Goal: Task Accomplishment & Management: Manage account settings

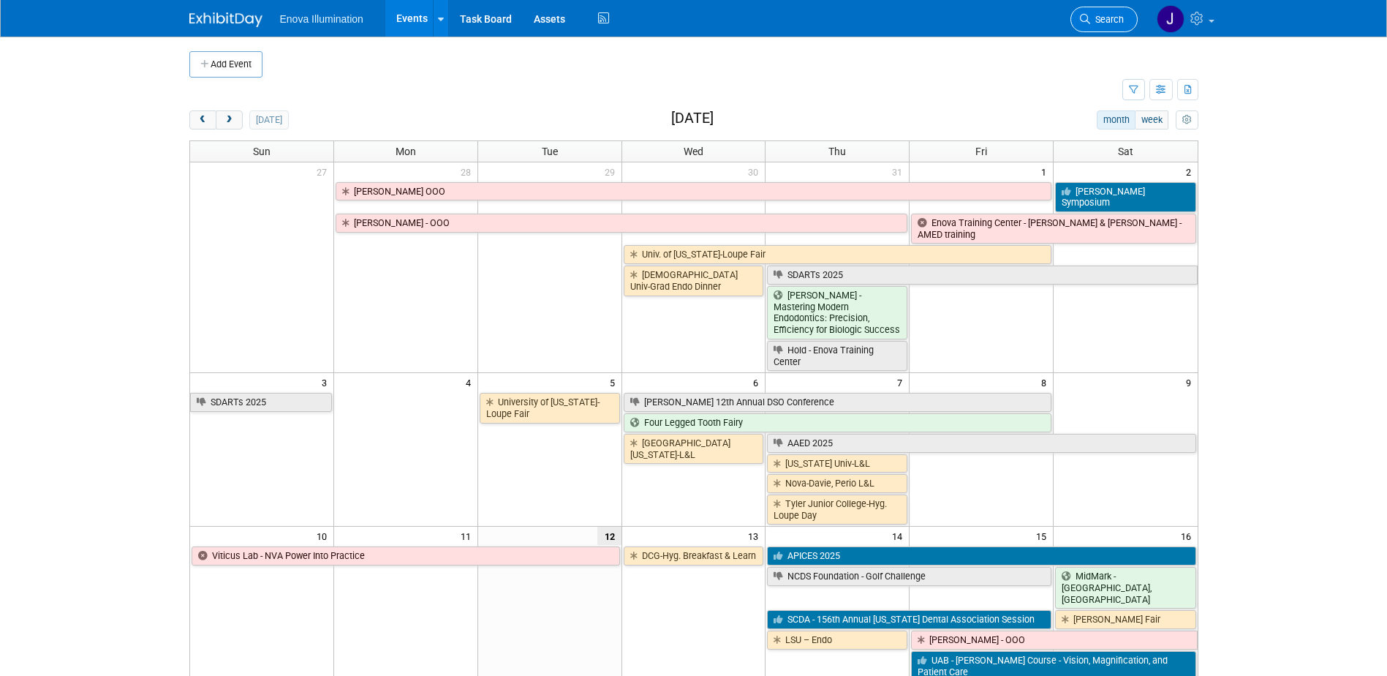
click at [1093, 22] on span "Search" at bounding box center [1108, 19] width 34 height 11
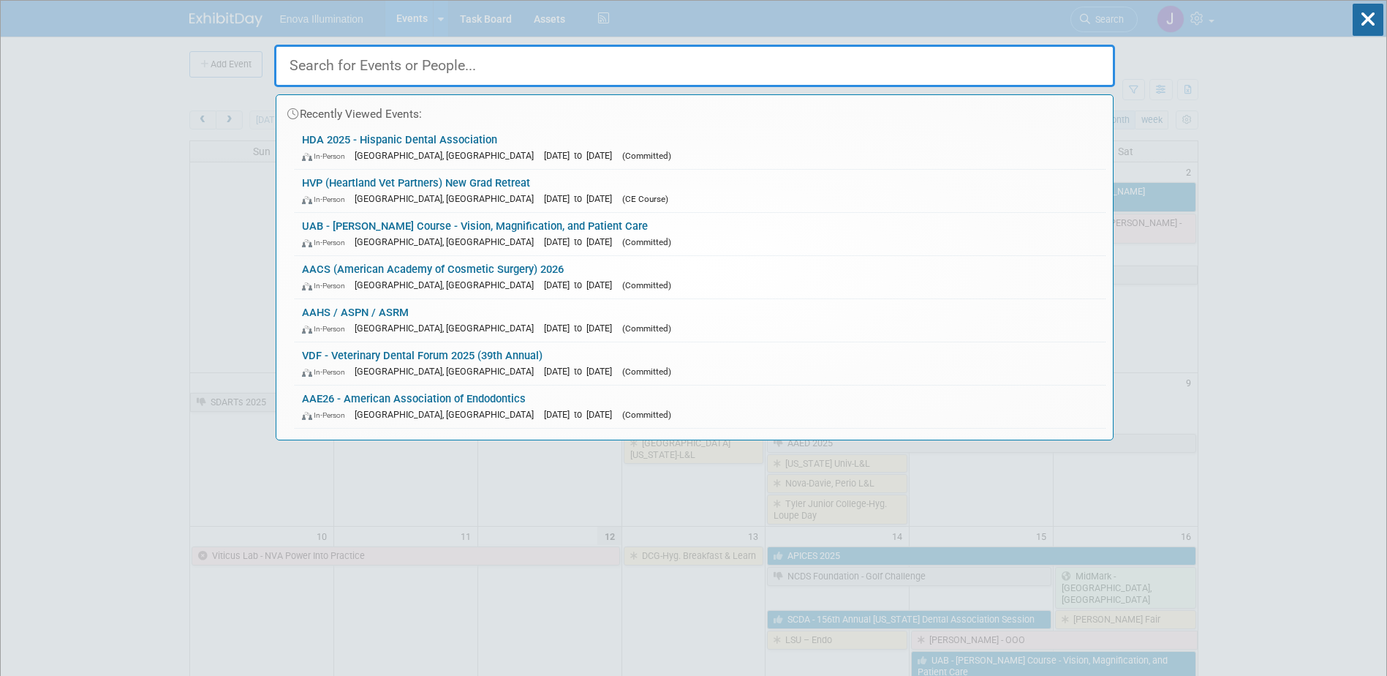
click at [880, 72] on input "text" at bounding box center [694, 66] width 841 height 42
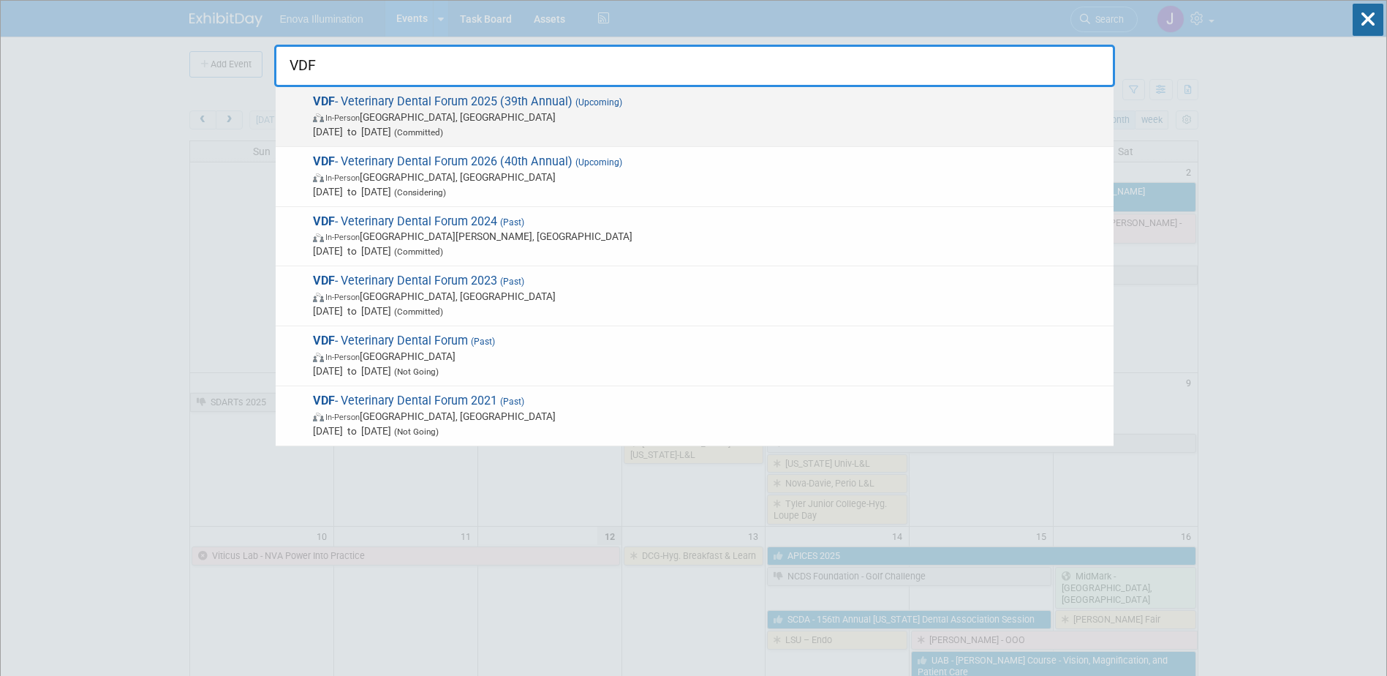
type input "VDF"
click at [353, 110] on span "In-Person San Antonio, TX" at bounding box center [710, 117] width 794 height 15
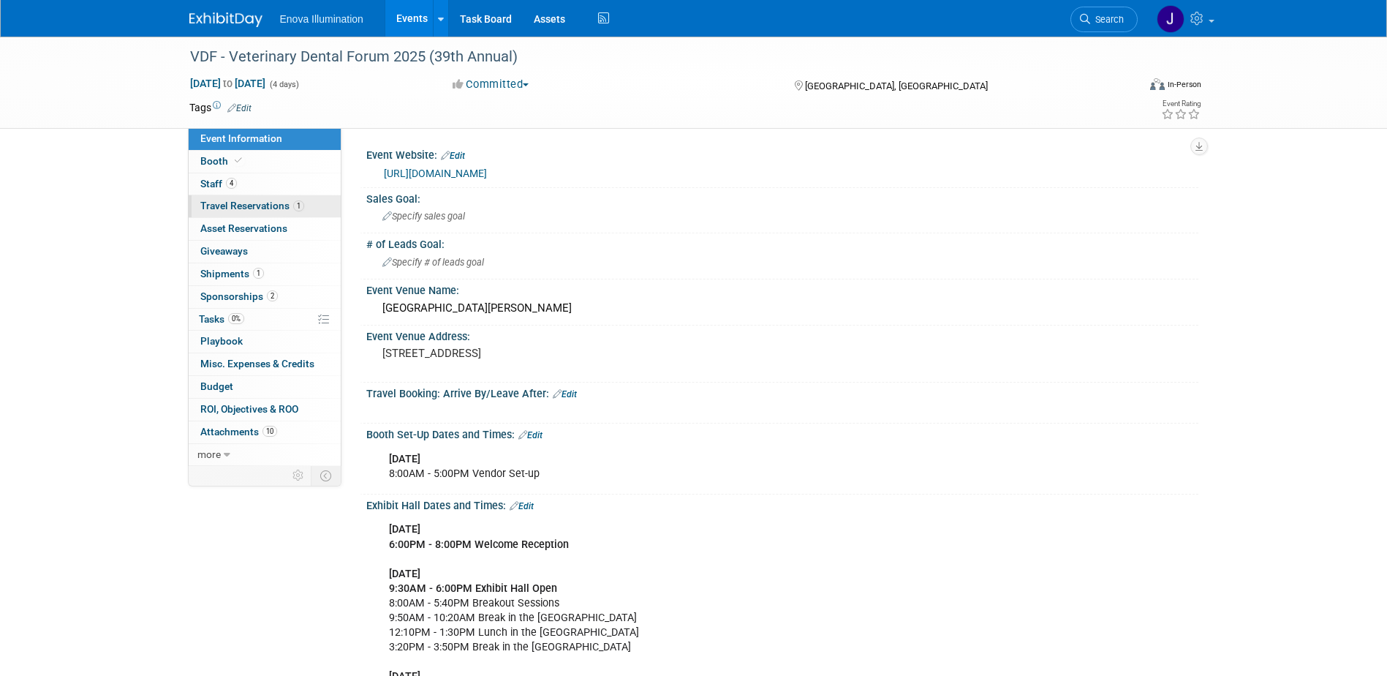
click at [236, 204] on span "Travel Reservations 1" at bounding box center [252, 206] width 104 height 12
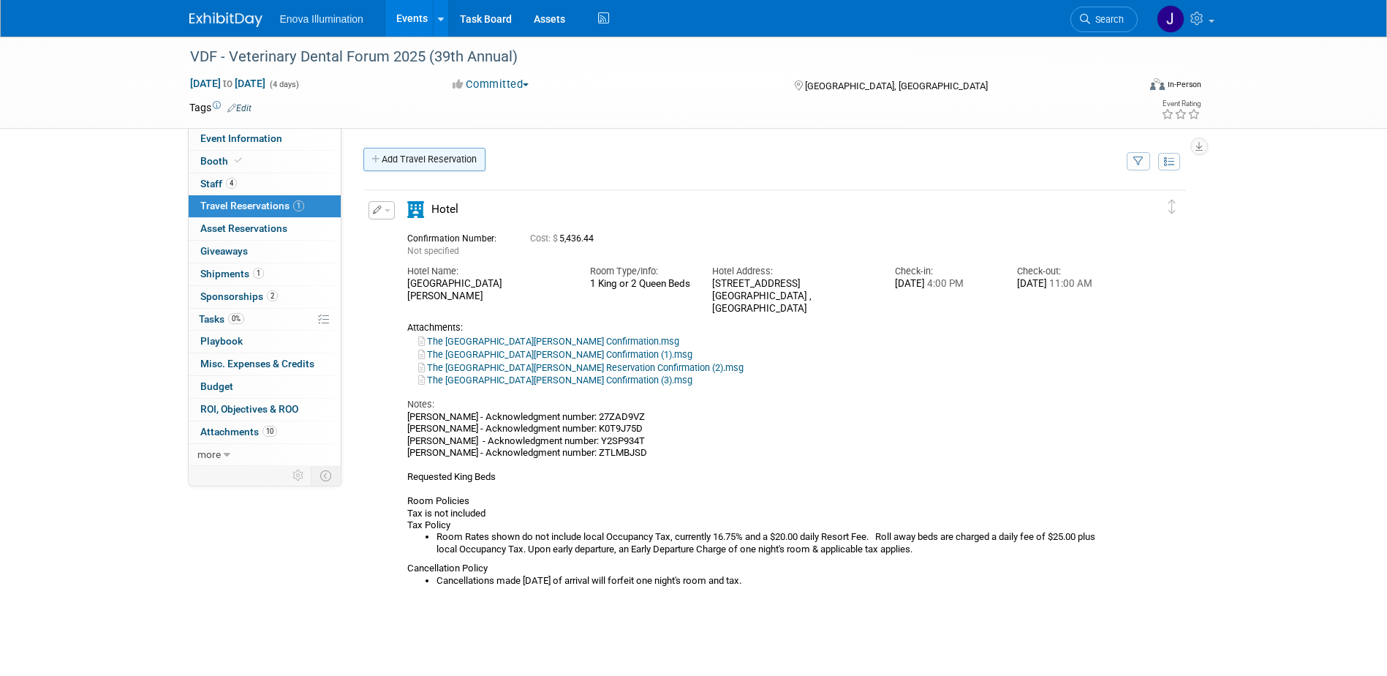
click at [416, 162] on link "Add Travel Reservation" at bounding box center [425, 159] width 122 height 23
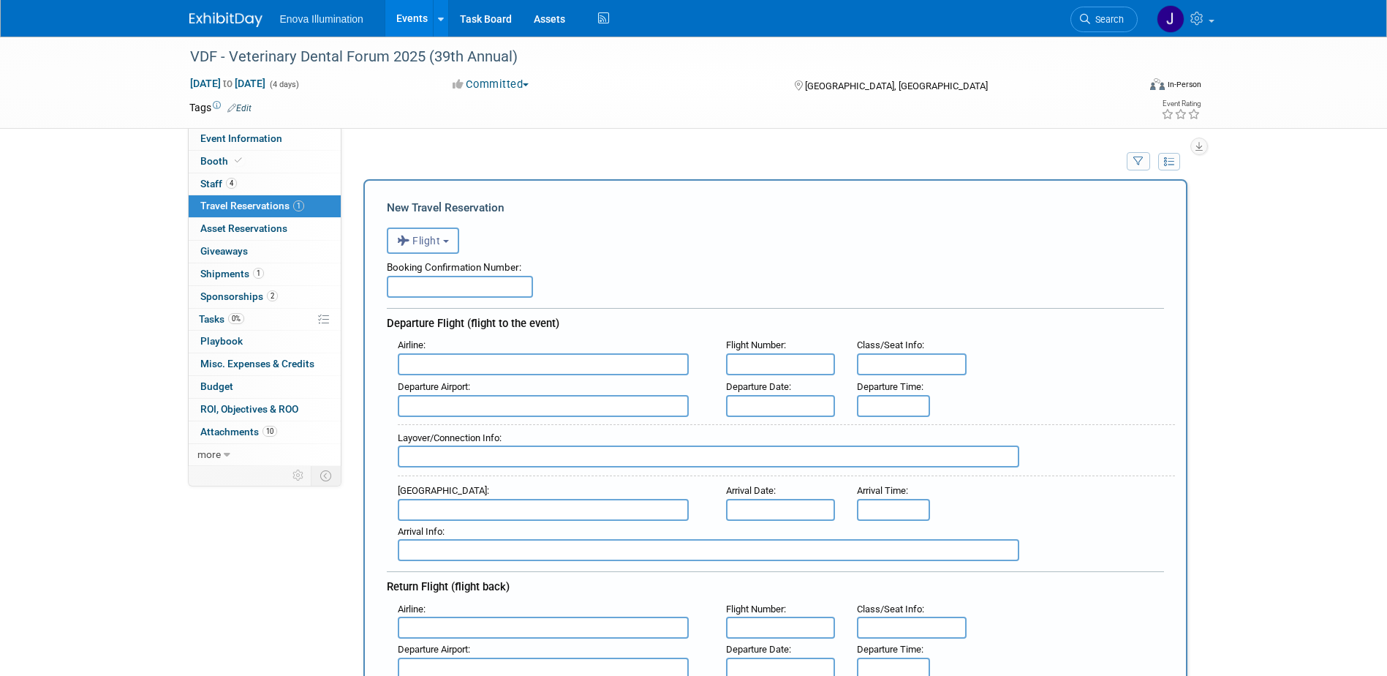
click at [427, 244] on span "Flight" at bounding box center [419, 241] width 44 height 12
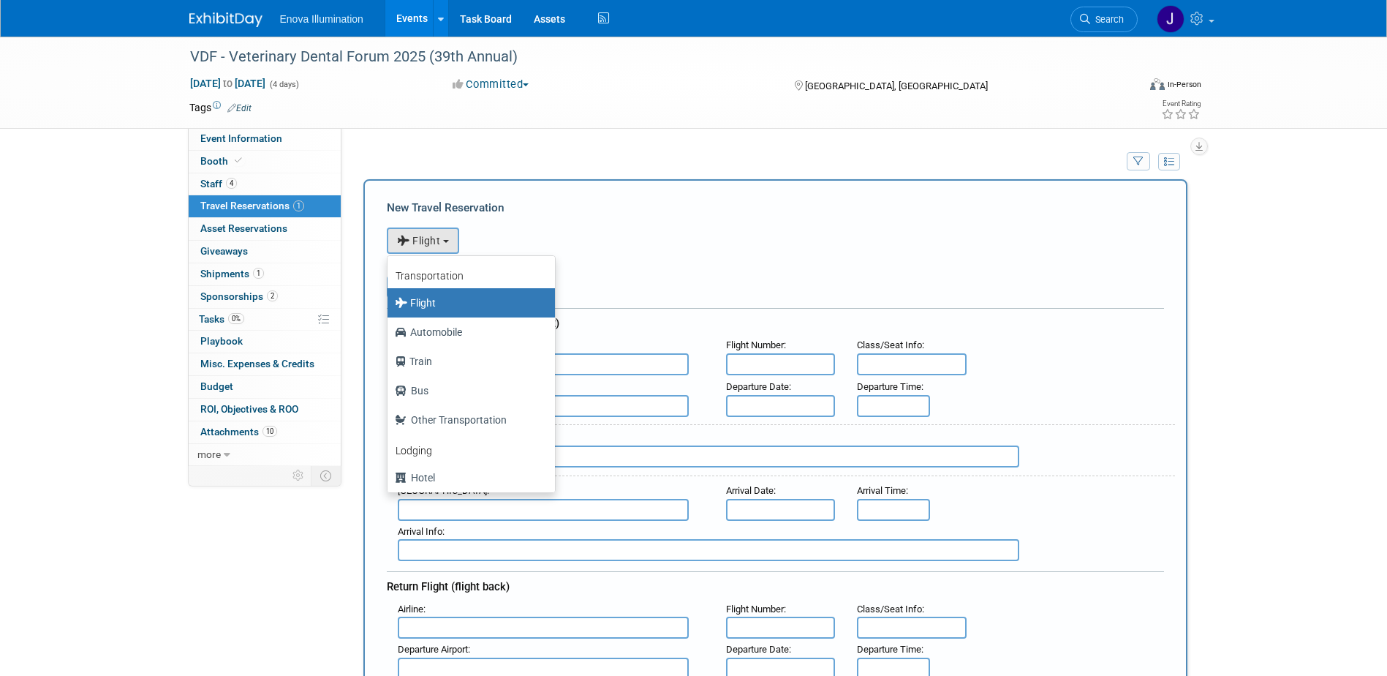
click at [439, 307] on label "Flight" at bounding box center [468, 302] width 146 height 23
click at [390, 306] on input "Flight" at bounding box center [385, 301] width 10 height 10
click at [625, 286] on div "Booking Confirmation Number:" at bounding box center [775, 276] width 777 height 44
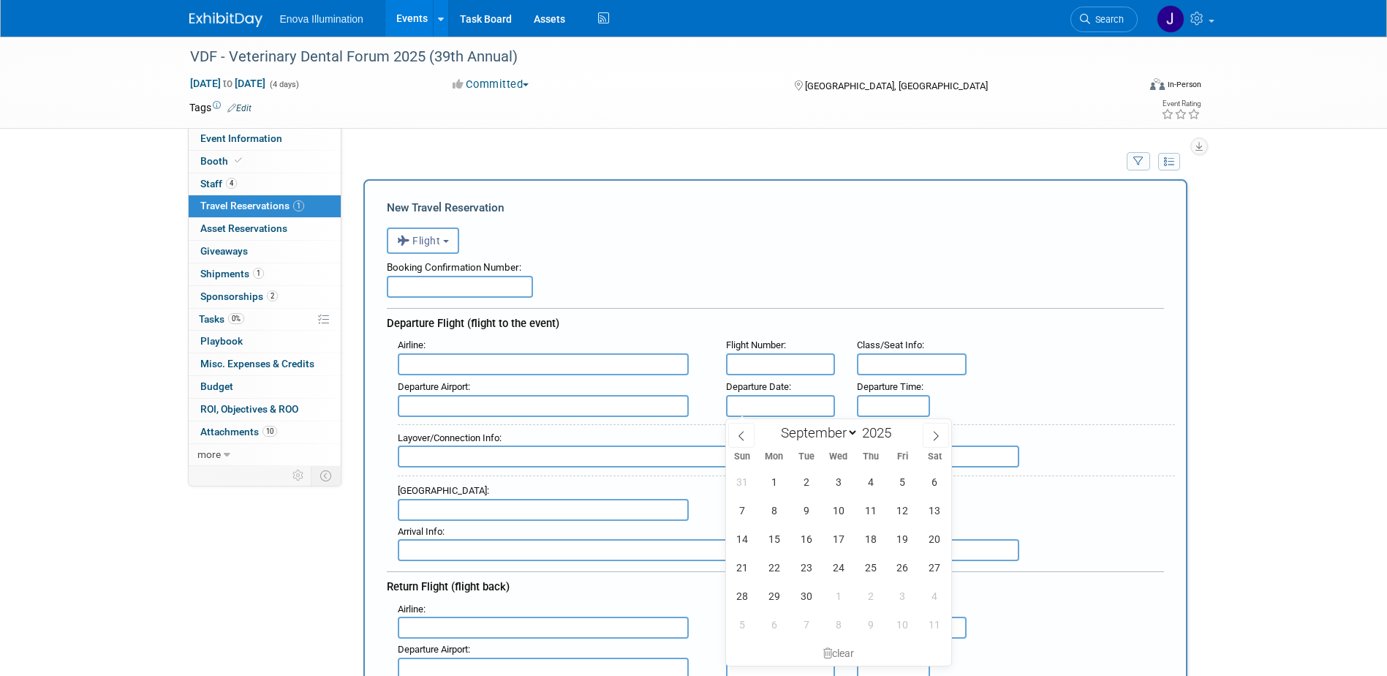
click at [753, 402] on input "text" at bounding box center [781, 406] width 110 height 22
click at [840, 568] on span "24" at bounding box center [838, 567] width 29 height 29
type input "Sep 24, 2025"
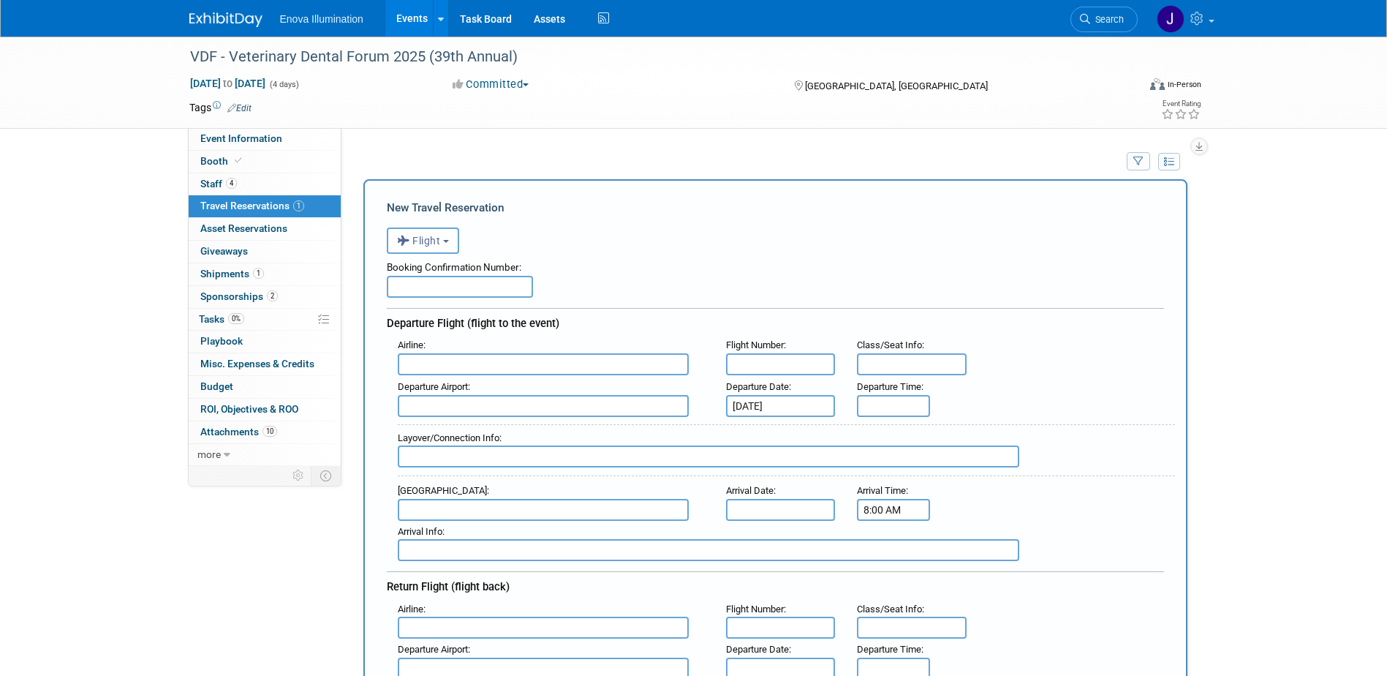
click at [877, 513] on input "8:00 AM" at bounding box center [893, 510] width 73 height 22
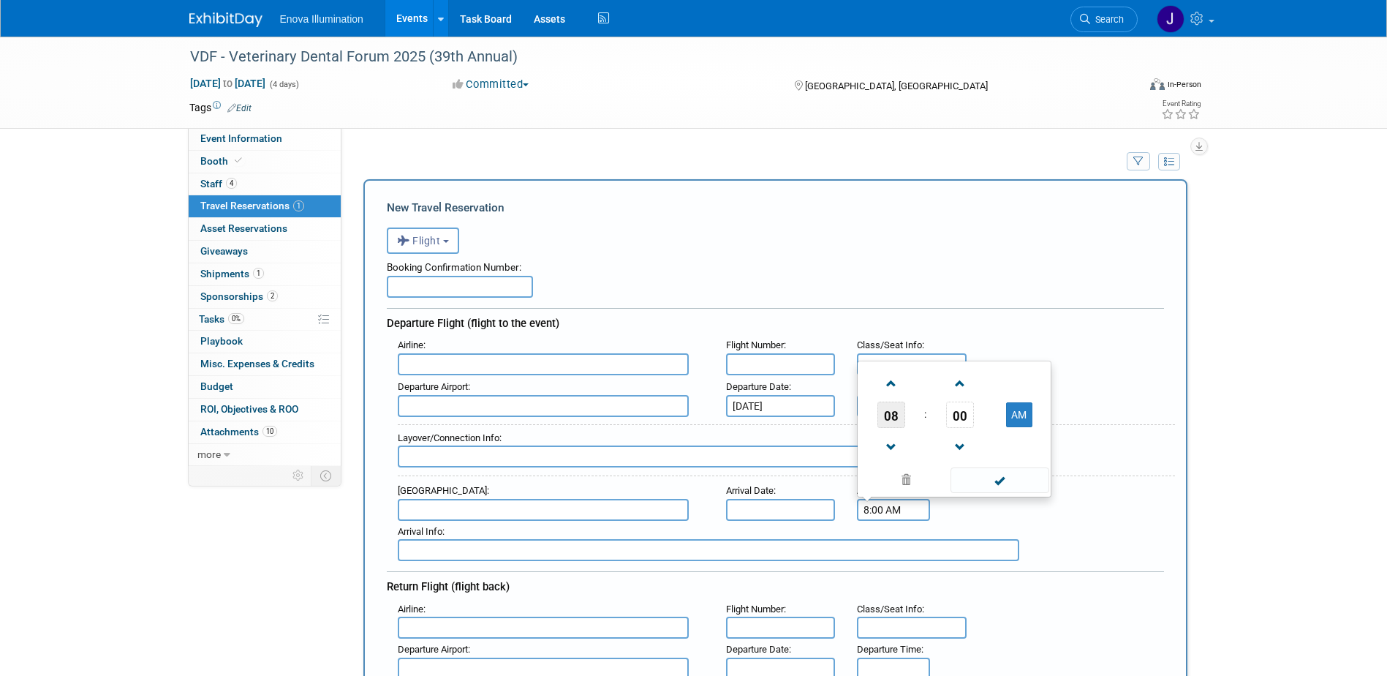
click at [897, 409] on span "08" at bounding box center [892, 415] width 28 height 26
click at [980, 365] on td "02" at bounding box center [977, 366] width 47 height 39
click at [957, 416] on span "00" at bounding box center [960, 415] width 28 height 26
click at [939, 410] on td "25" at bounding box center [931, 405] width 47 height 39
click at [973, 415] on span "25" at bounding box center [960, 415] width 28 height 26
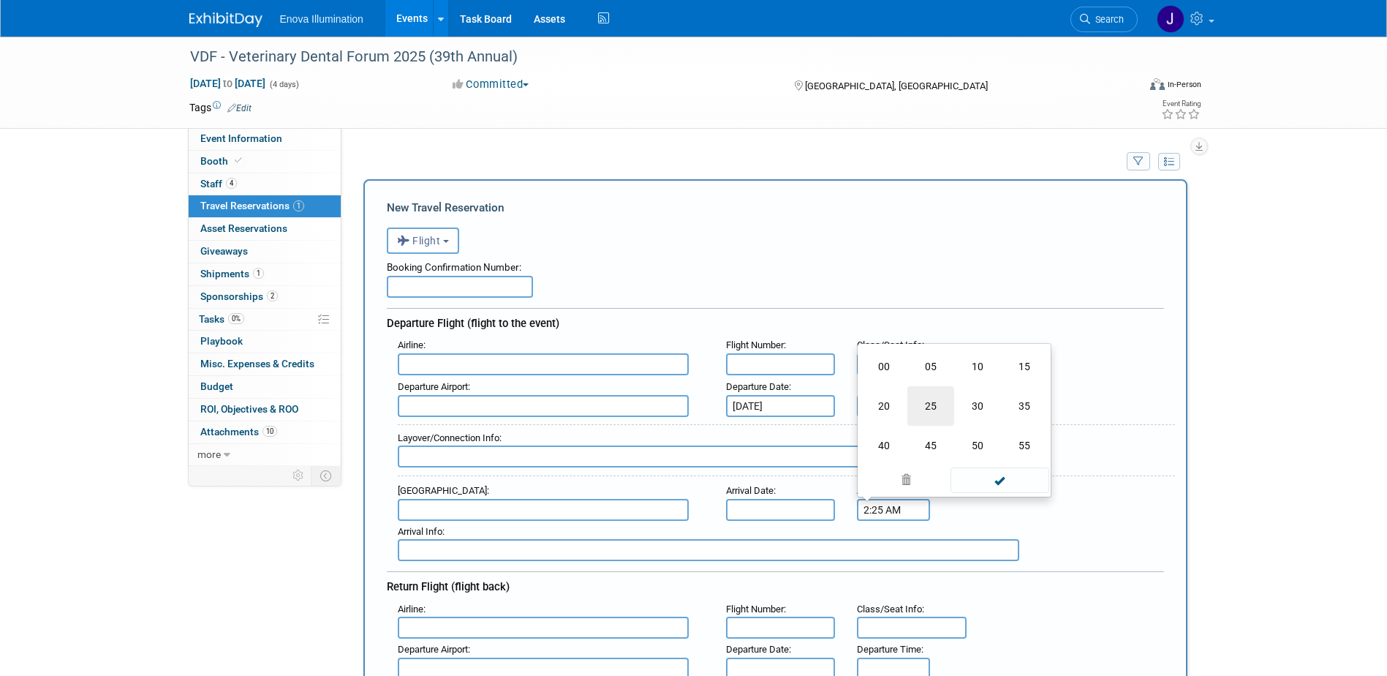
click at [933, 407] on td "25" at bounding box center [931, 405] width 47 height 39
click at [958, 415] on span "25" at bounding box center [960, 415] width 28 height 26
click at [929, 407] on td "25" at bounding box center [931, 405] width 47 height 39
click at [955, 437] on span at bounding box center [960, 447] width 26 height 26
click at [954, 379] on span at bounding box center [960, 384] width 26 height 26
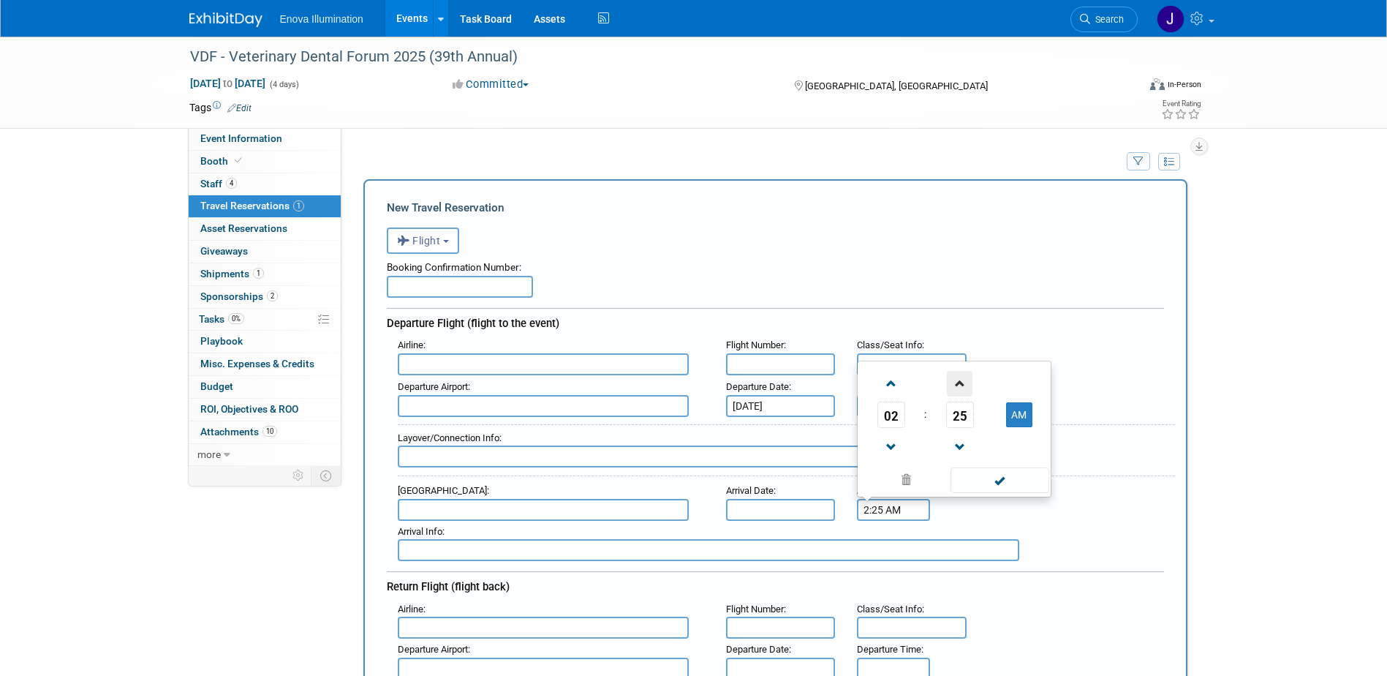
click at [954, 379] on span at bounding box center [960, 384] width 26 height 26
click at [987, 478] on span at bounding box center [1000, 480] width 99 height 26
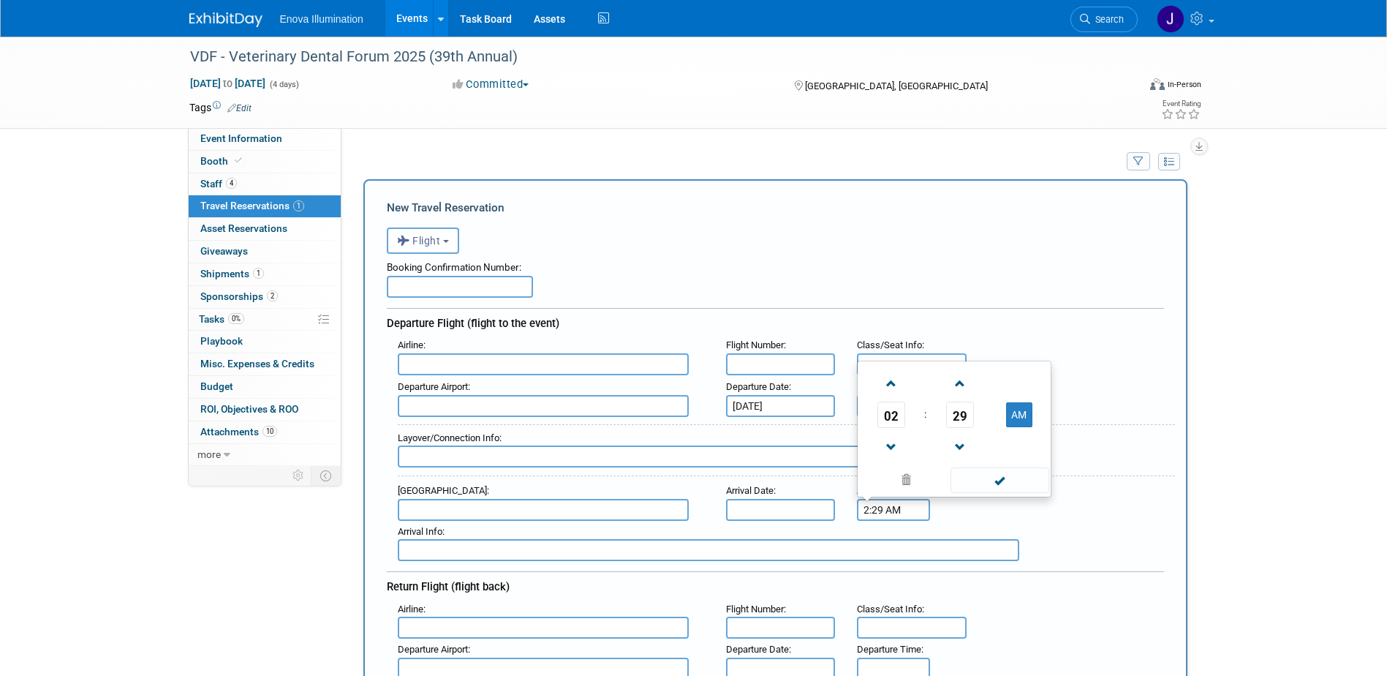
click at [914, 512] on input "2:29 AM" at bounding box center [893, 510] width 73 height 22
click at [1026, 414] on button "AM" at bounding box center [1019, 414] width 26 height 25
type input "2:29 PM"
click at [987, 486] on span at bounding box center [1000, 480] width 99 height 26
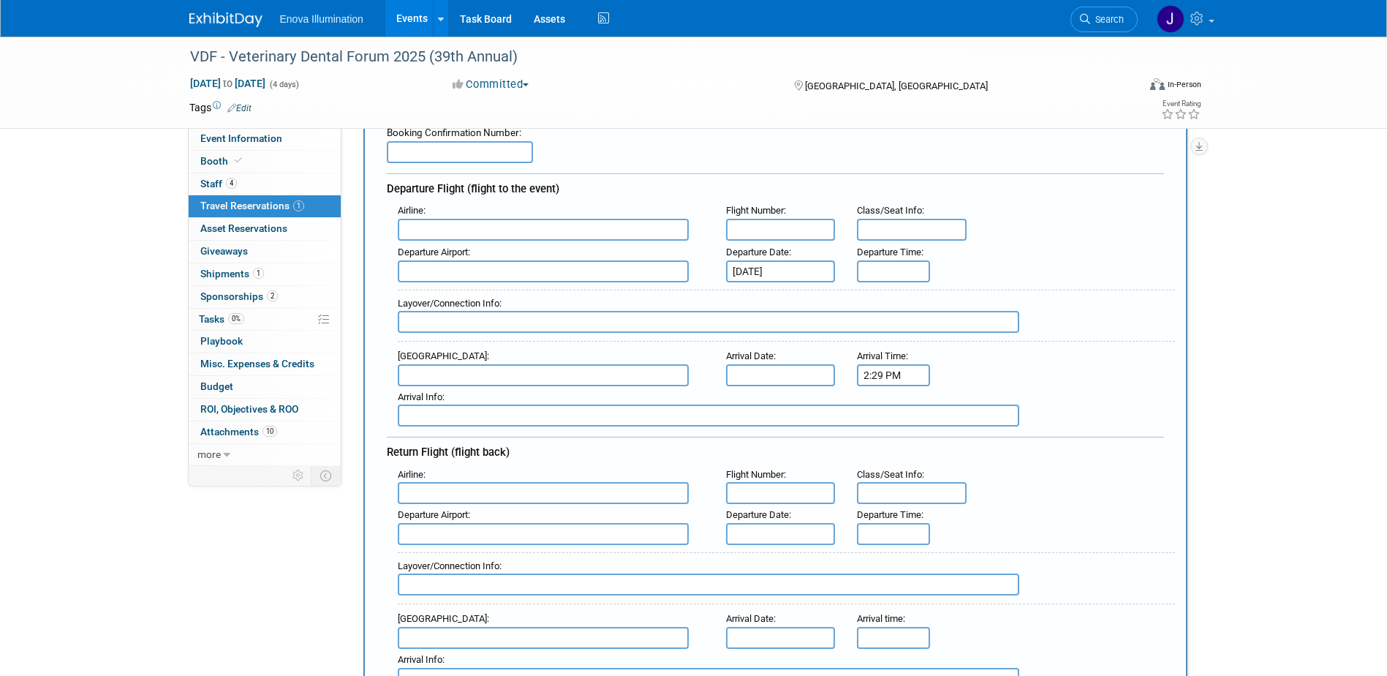
scroll to position [146, 0]
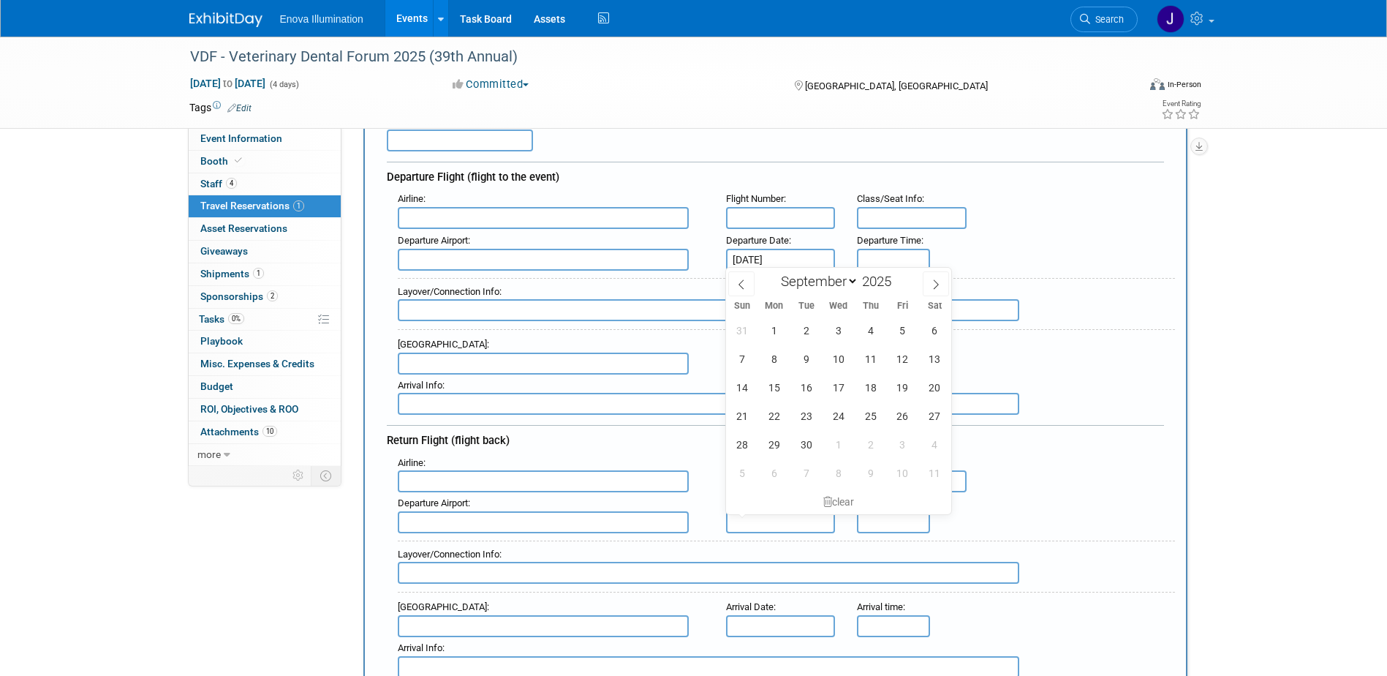
click at [761, 521] on input "text" at bounding box center [781, 522] width 110 height 22
click at [908, 421] on span "26" at bounding box center [903, 416] width 29 height 29
type input "Sep 26, 2025"
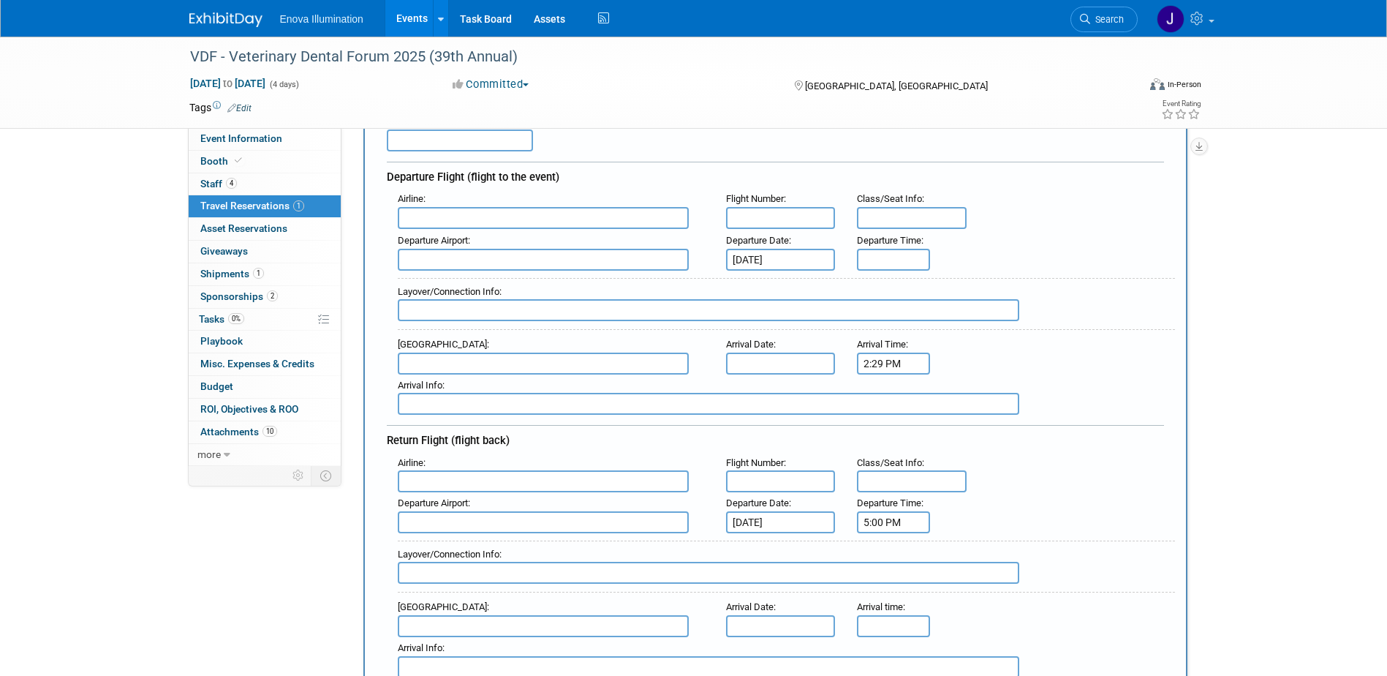
click at [884, 521] on input "5:00 PM" at bounding box center [893, 522] width 73 height 22
click at [888, 450] on span at bounding box center [891, 460] width 26 height 26
type input "4:00 PM"
click at [1011, 497] on span at bounding box center [1000, 493] width 99 height 26
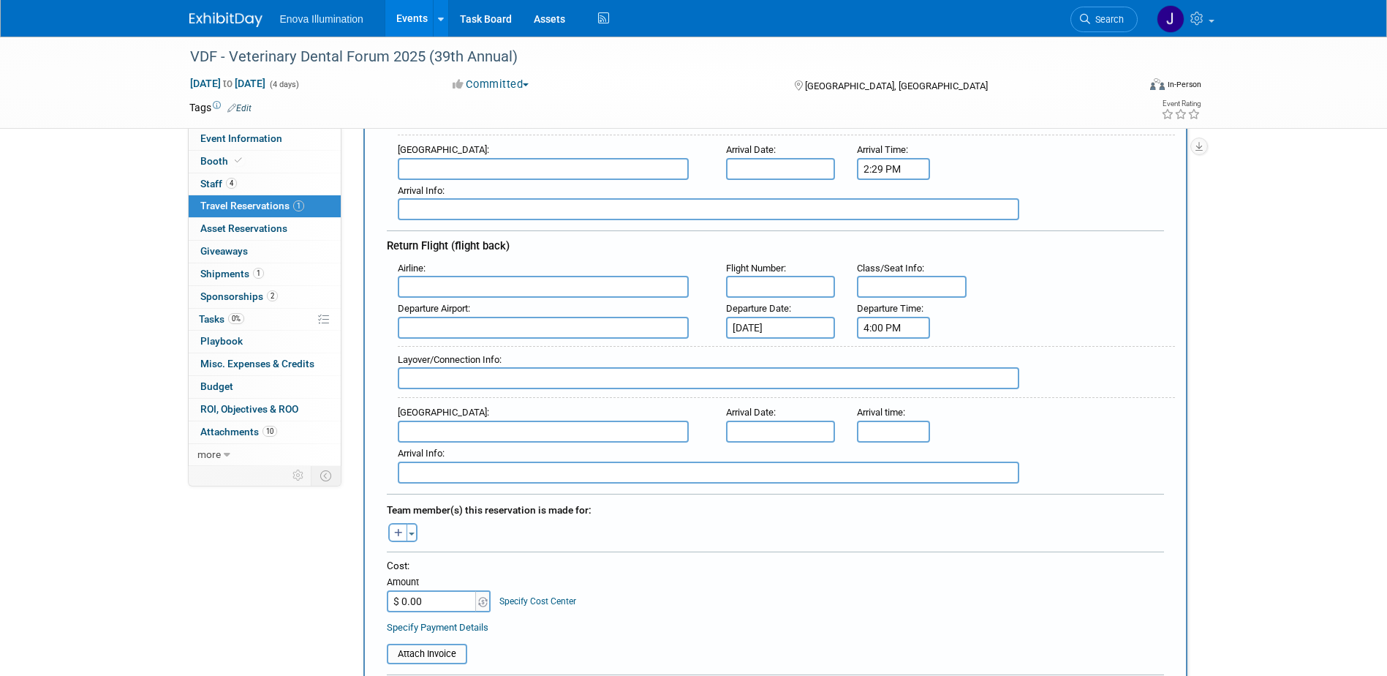
scroll to position [366, 0]
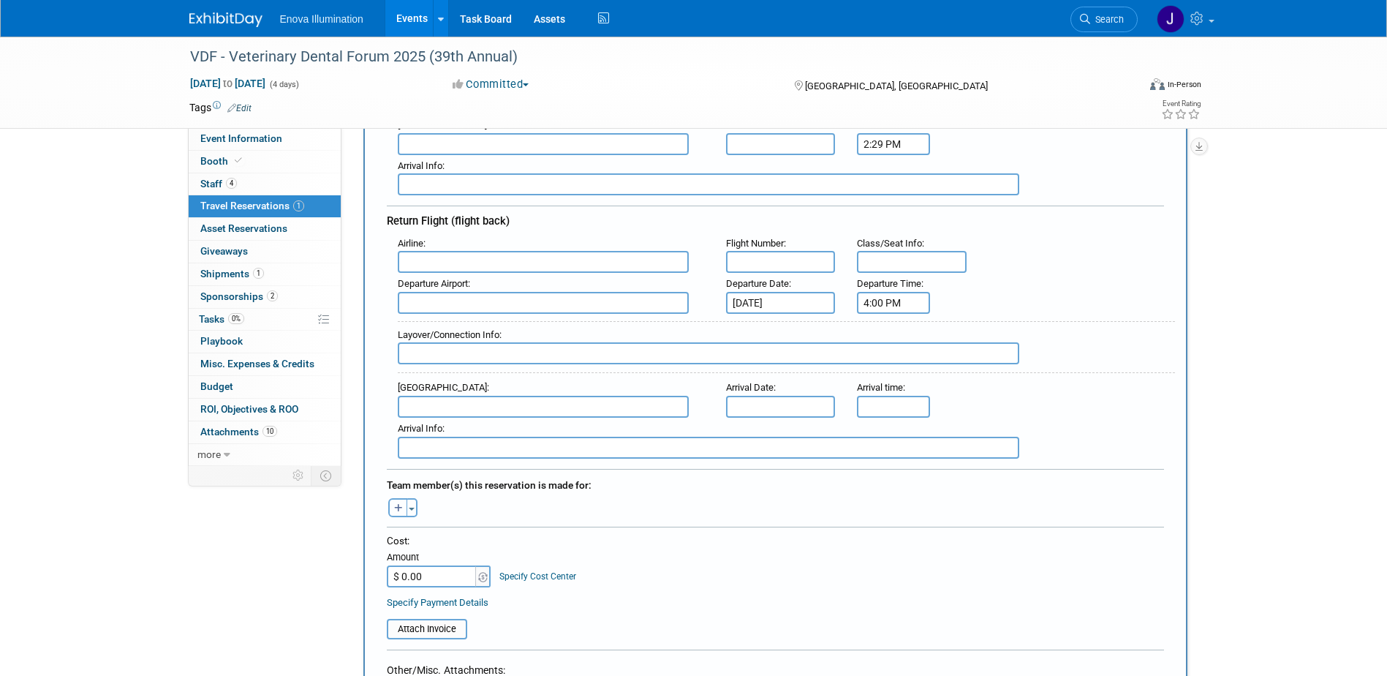
click at [399, 504] on icon "button" at bounding box center [398, 509] width 9 height 10
select select
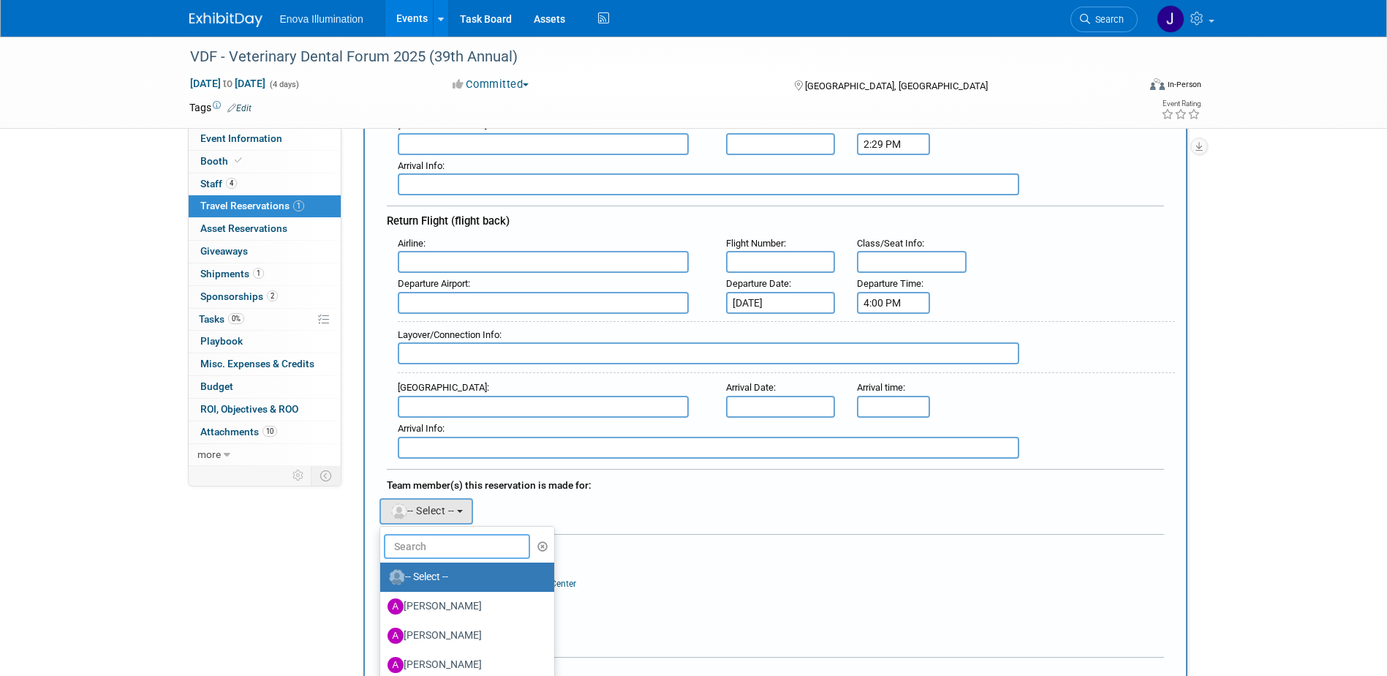
click at [471, 552] on input "text" at bounding box center [457, 546] width 146 height 25
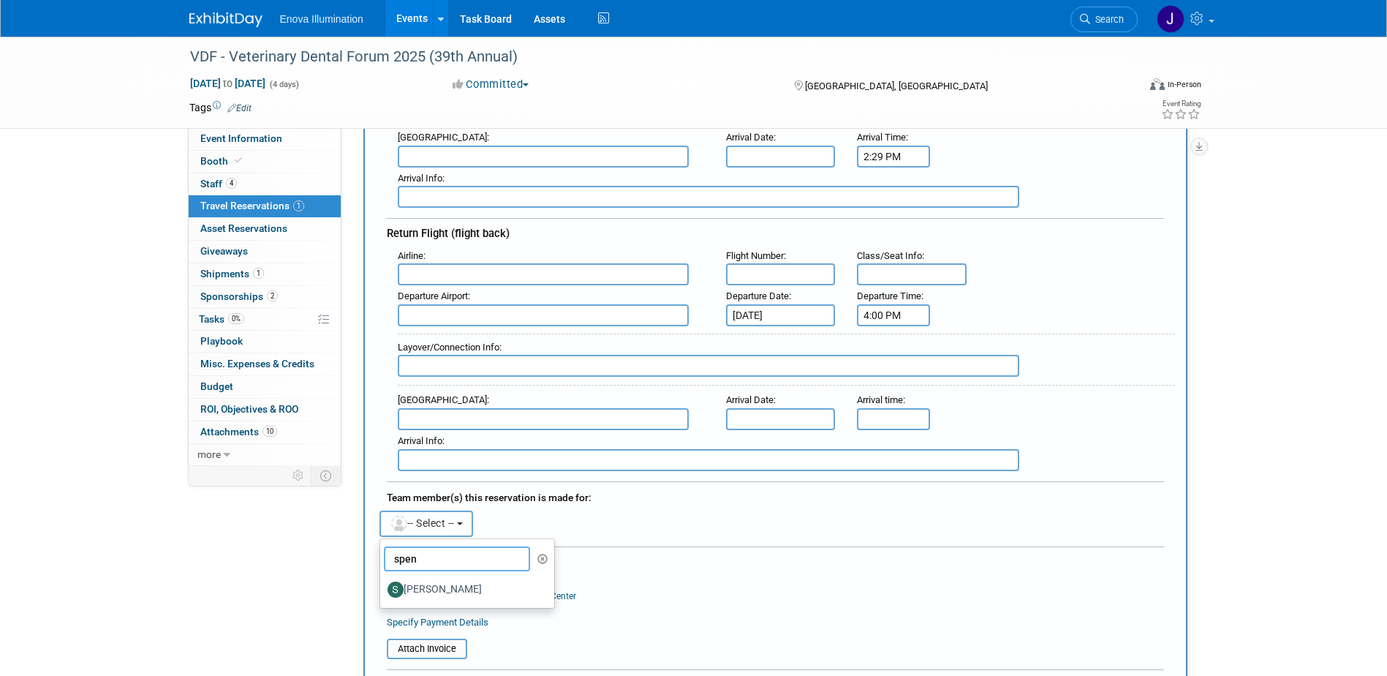
scroll to position [439, 0]
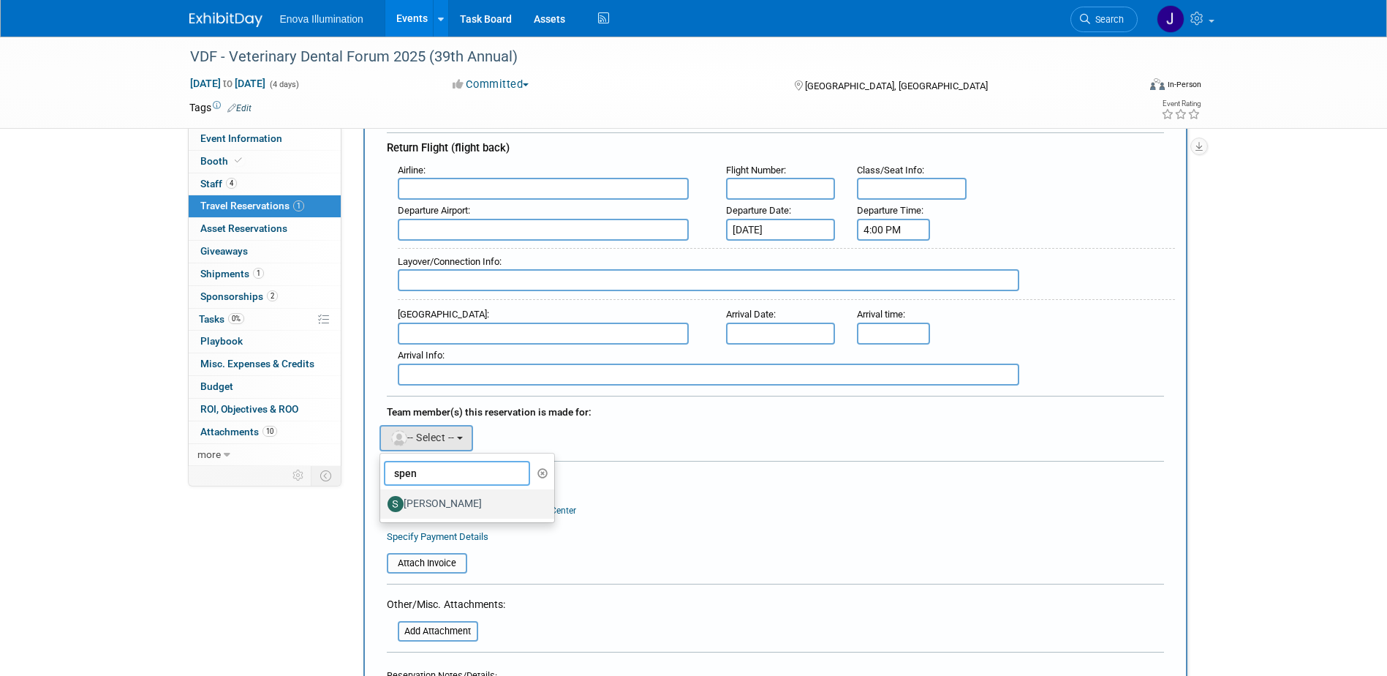
type input "spen"
click at [445, 505] on label "Spencer Smith" at bounding box center [464, 503] width 153 height 23
click at [383, 505] on input "Spencer Smith" at bounding box center [378, 502] width 10 height 10
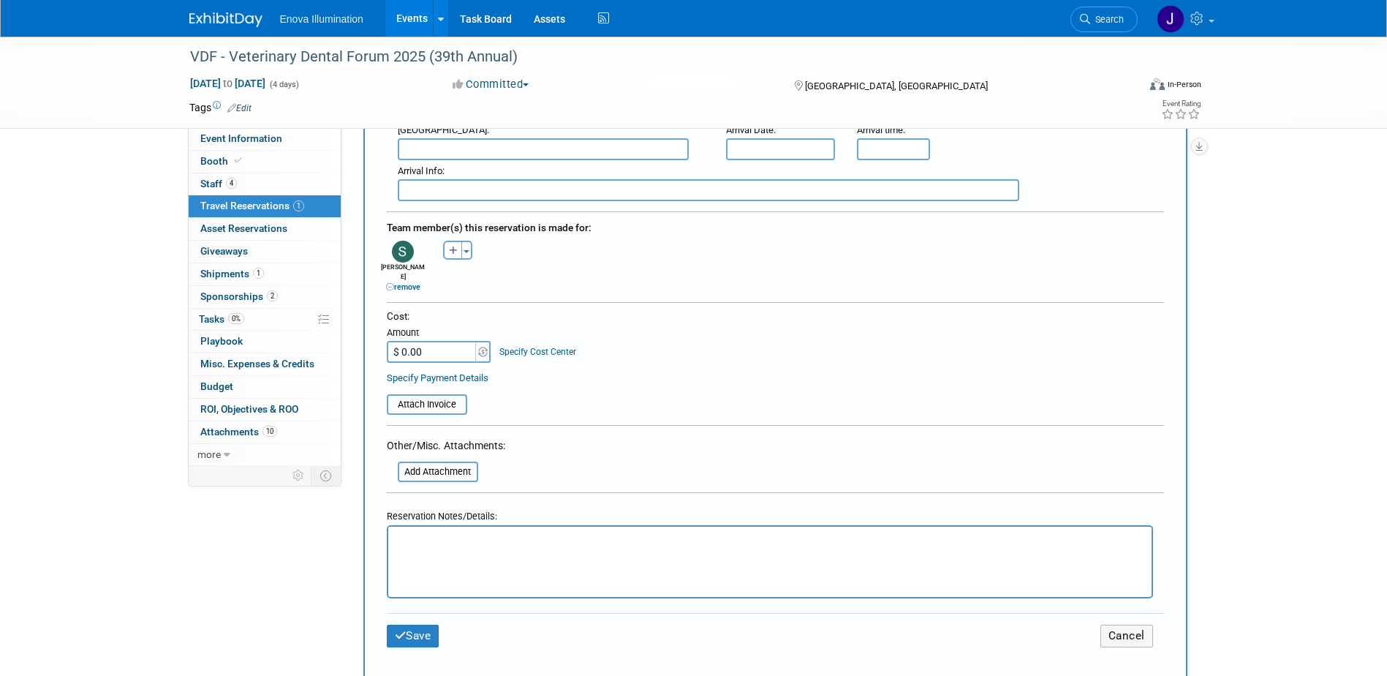
scroll to position [658, 0]
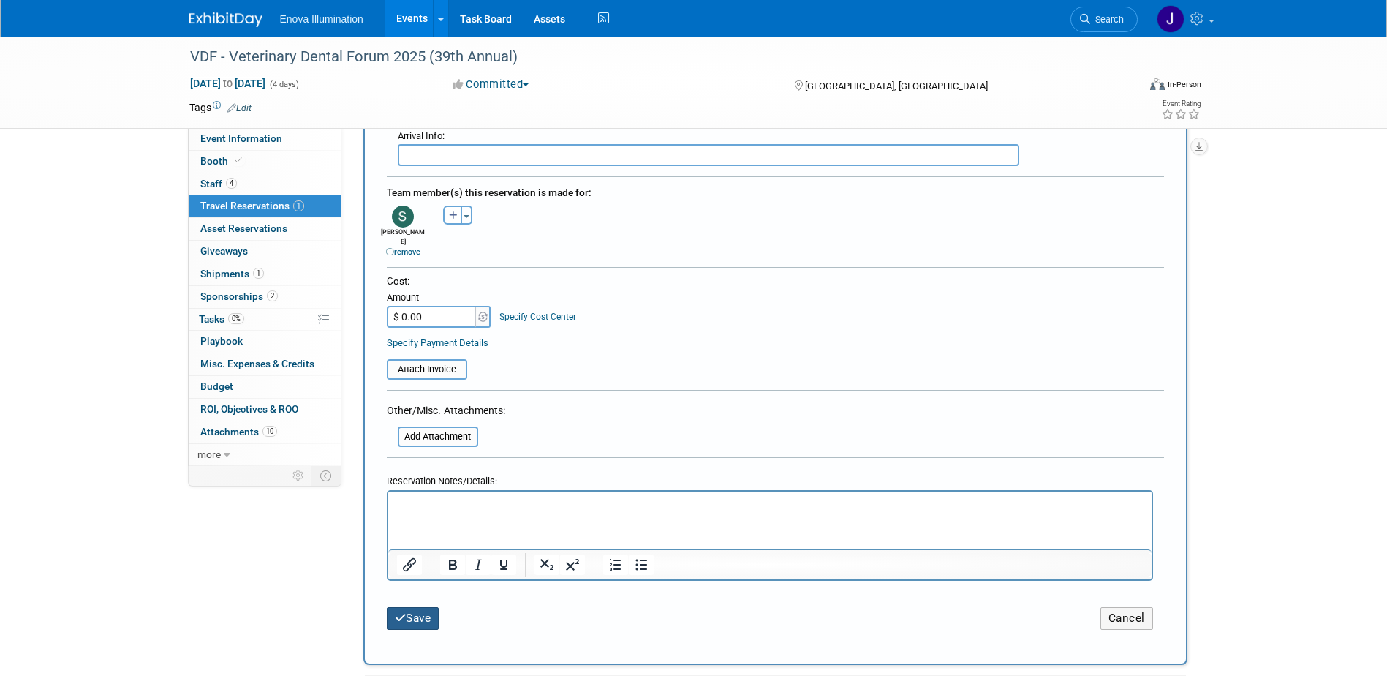
click at [409, 607] on button "Save" at bounding box center [413, 618] width 53 height 23
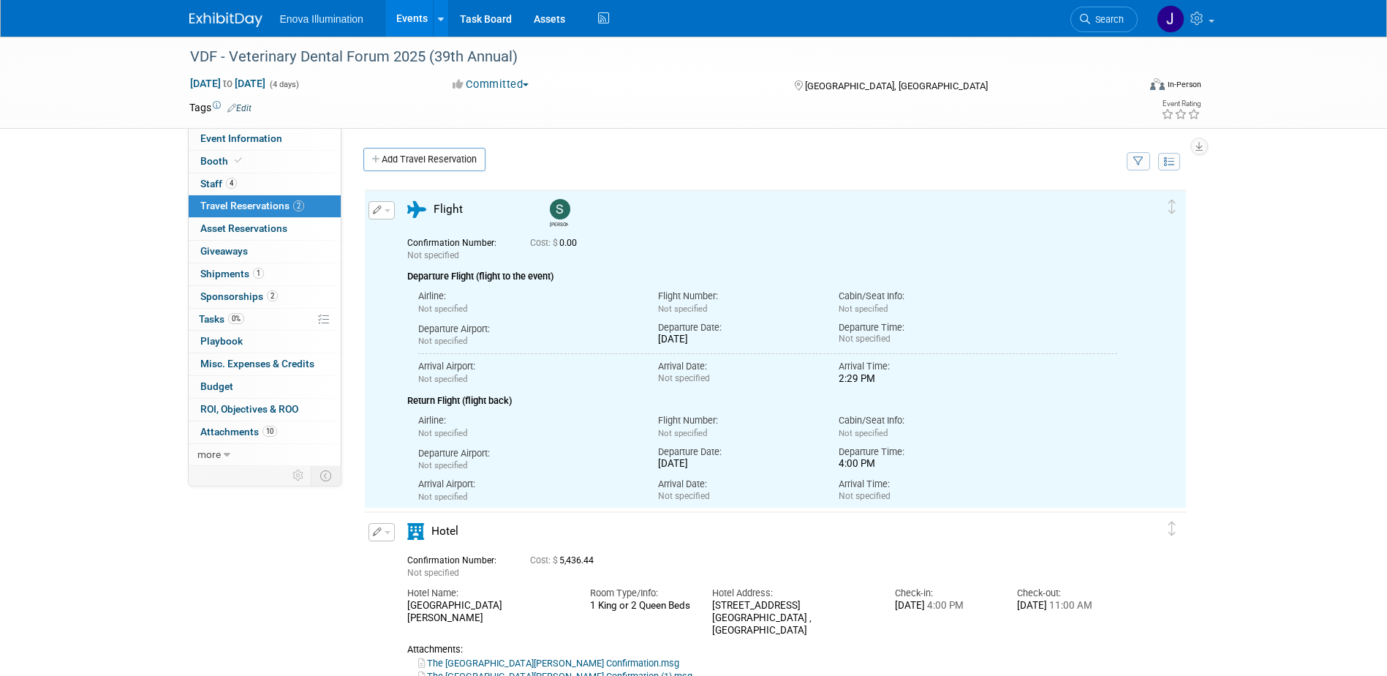
scroll to position [0, 0]
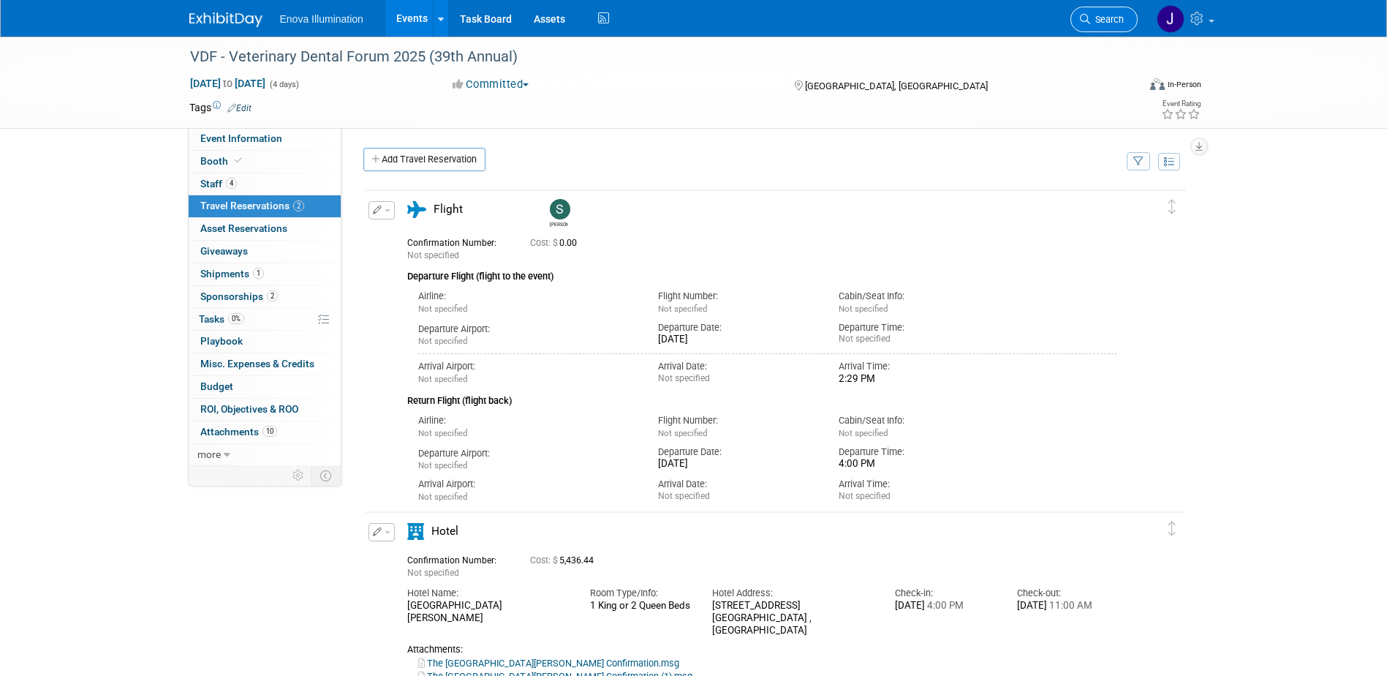
click at [1101, 26] on link "Search" at bounding box center [1104, 20] width 67 height 26
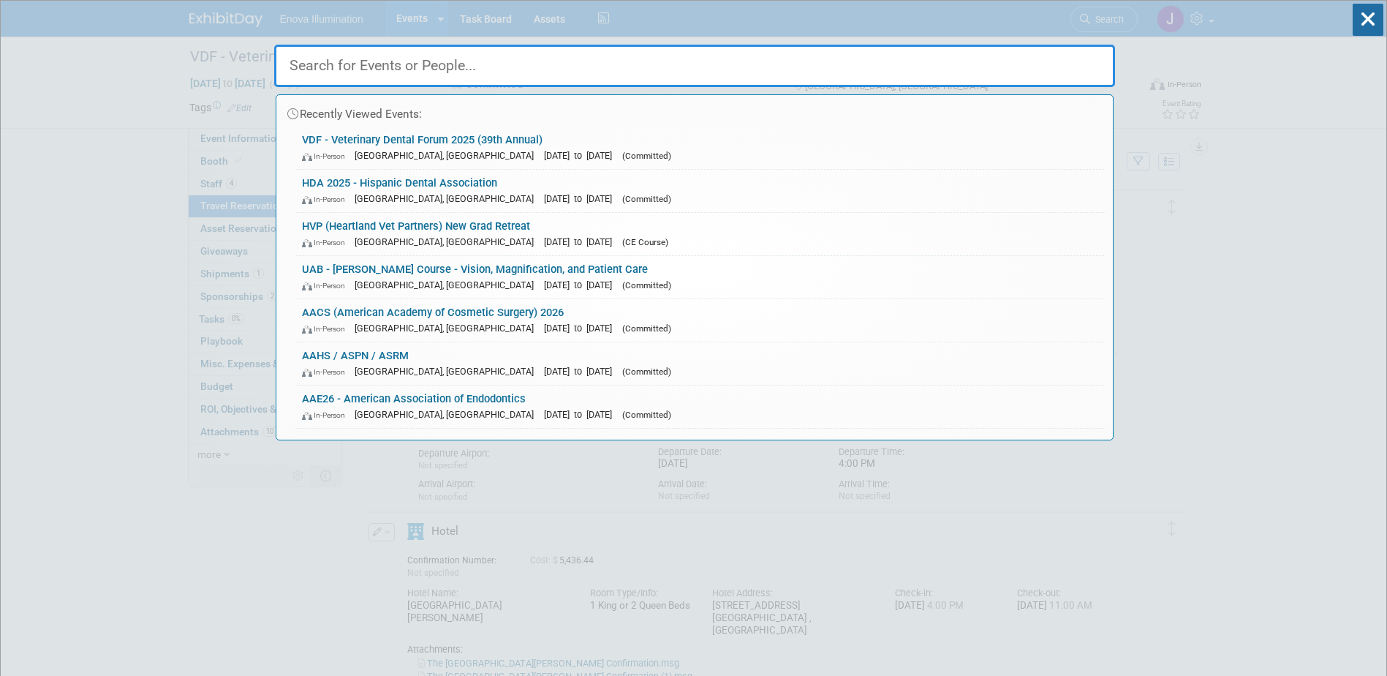
click at [881, 62] on input "text" at bounding box center [694, 66] width 841 height 42
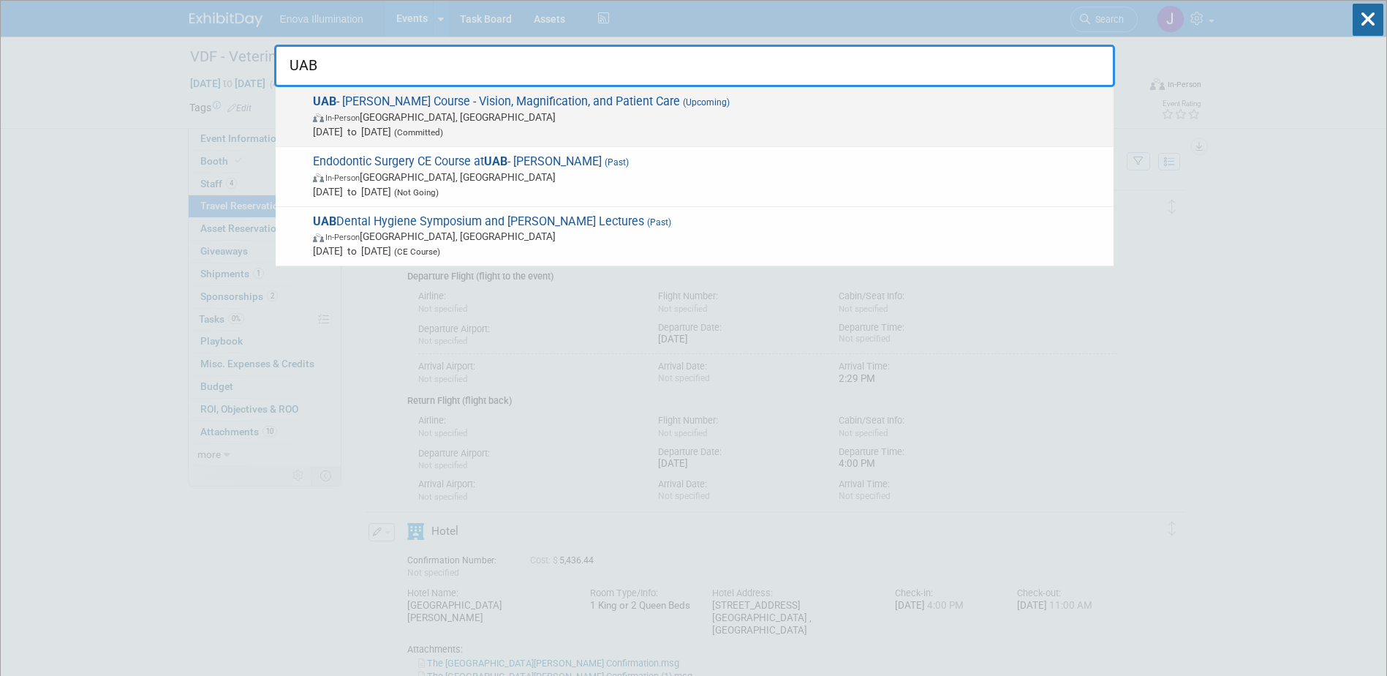
type input "UAB"
click at [388, 130] on span "Aug 15, 2025 to Aug 16, 2025 (Committed)" at bounding box center [710, 131] width 794 height 15
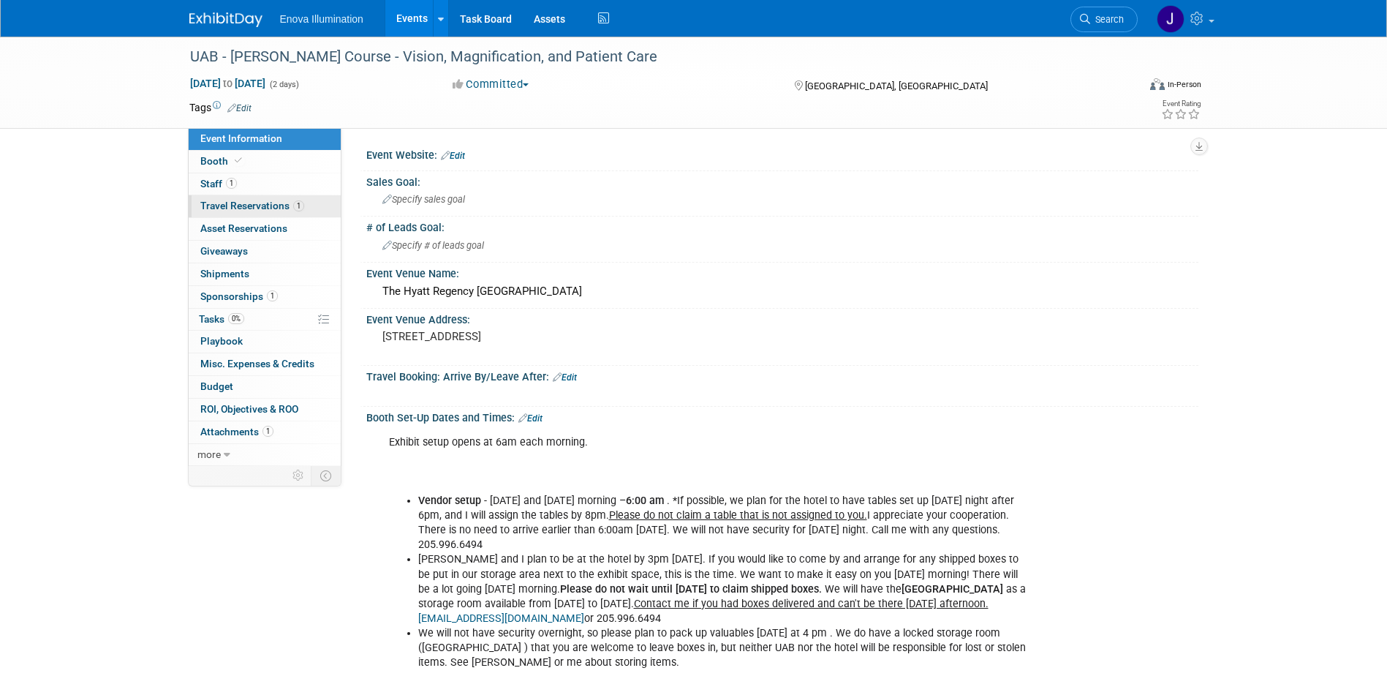
click at [256, 203] on span "Travel Reservations 1" at bounding box center [252, 206] width 104 height 12
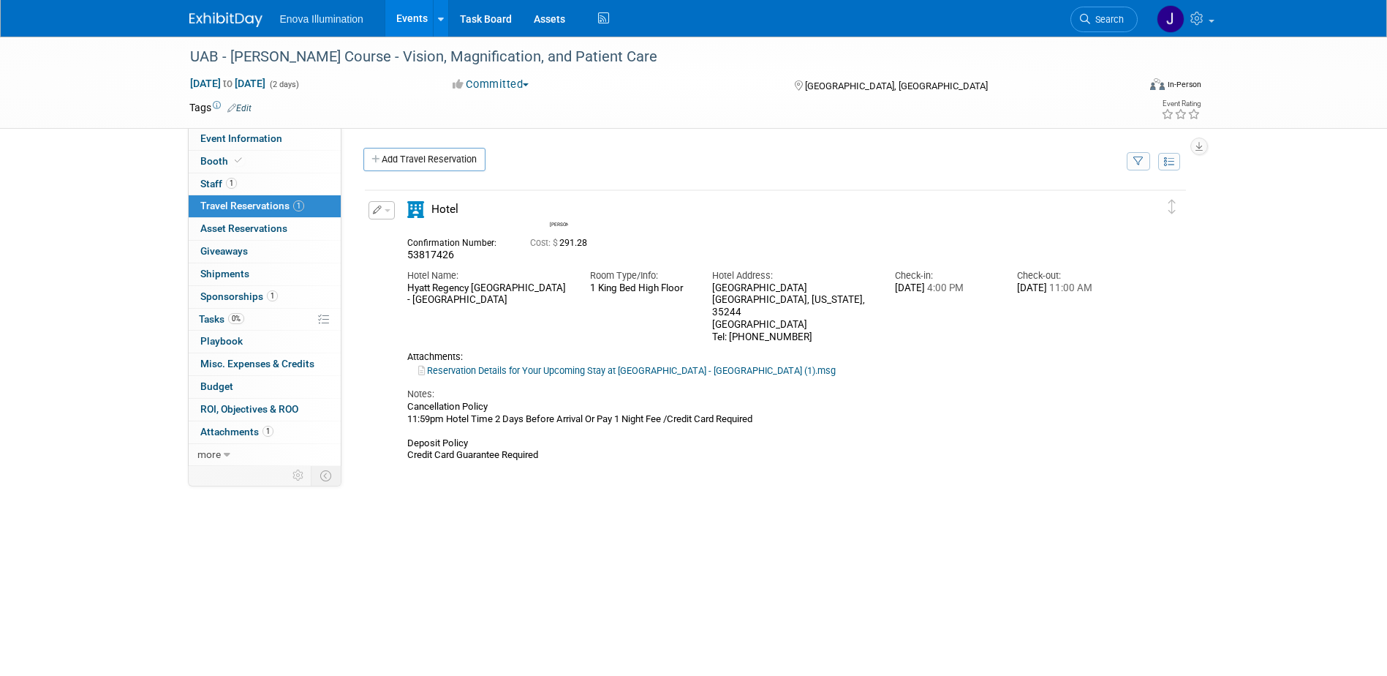
click at [1113, 24] on link "Search" at bounding box center [1104, 20] width 67 height 26
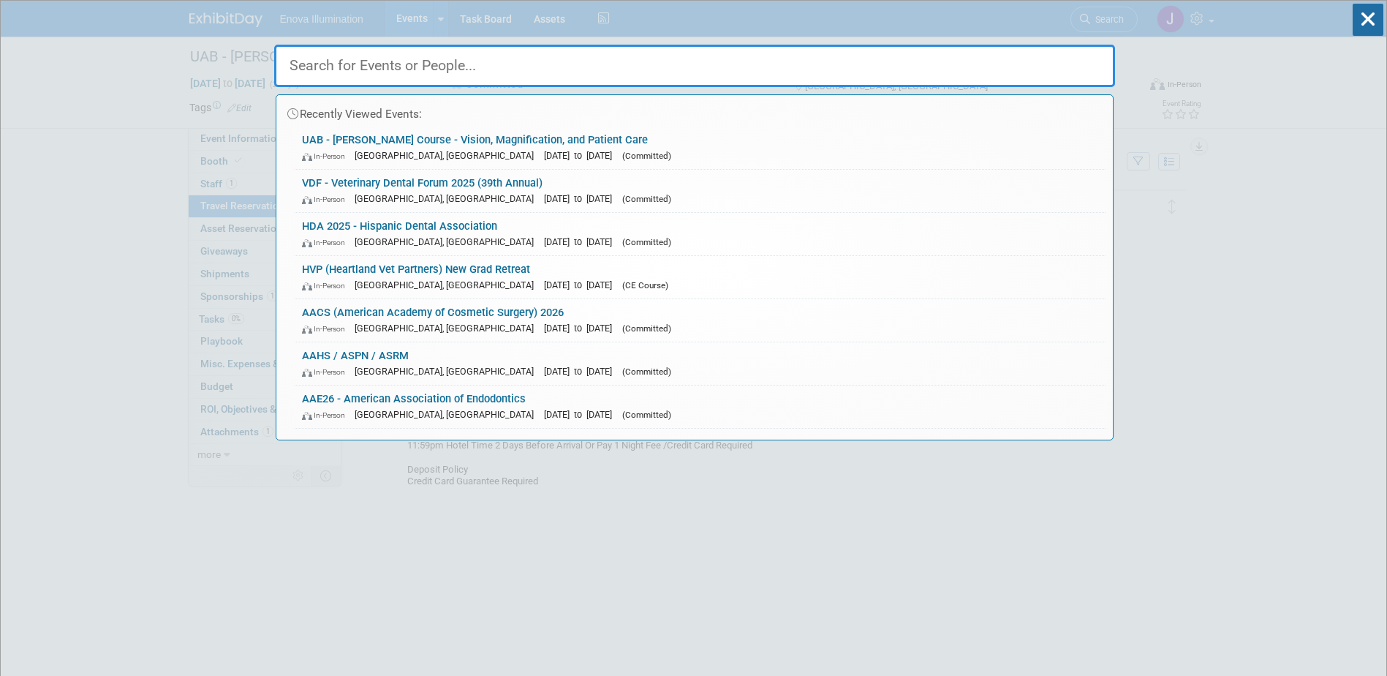
click at [317, 62] on input "text" at bounding box center [694, 66] width 841 height 42
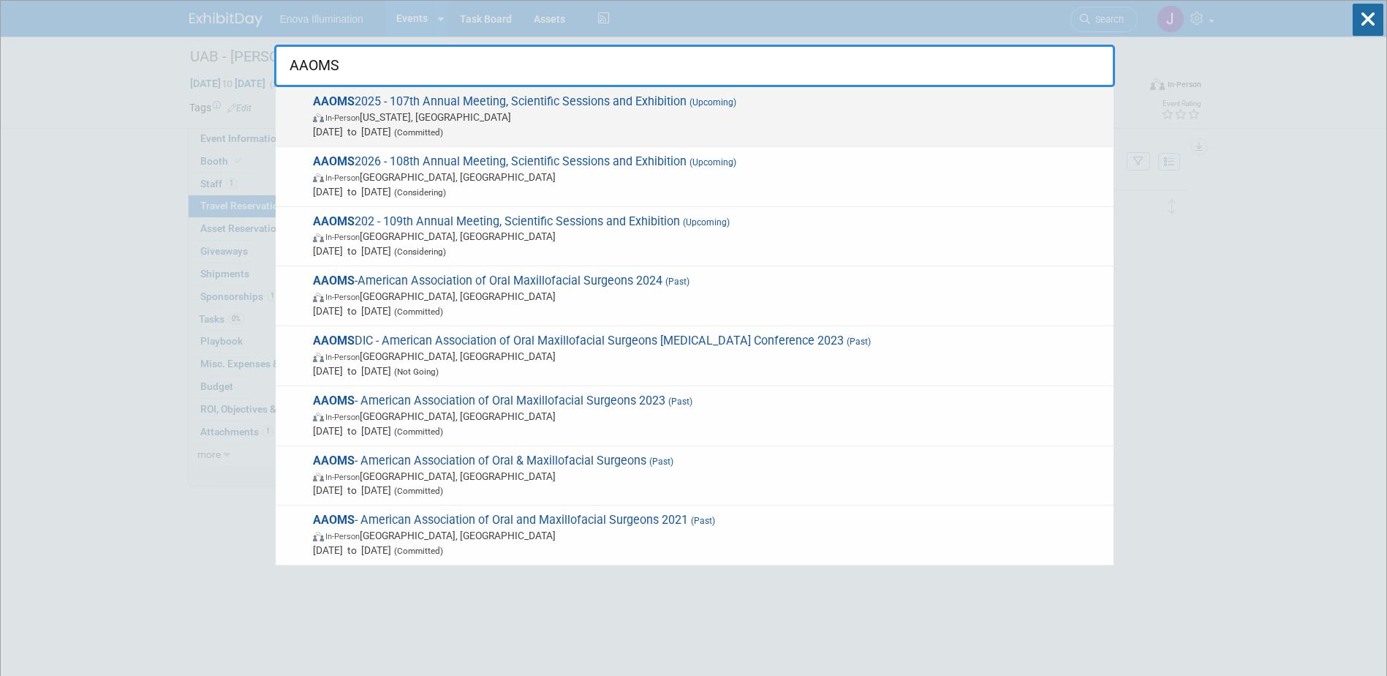
type input "AAOMS"
click at [346, 106] on strong "AAOMS" at bounding box center [334, 101] width 42 height 14
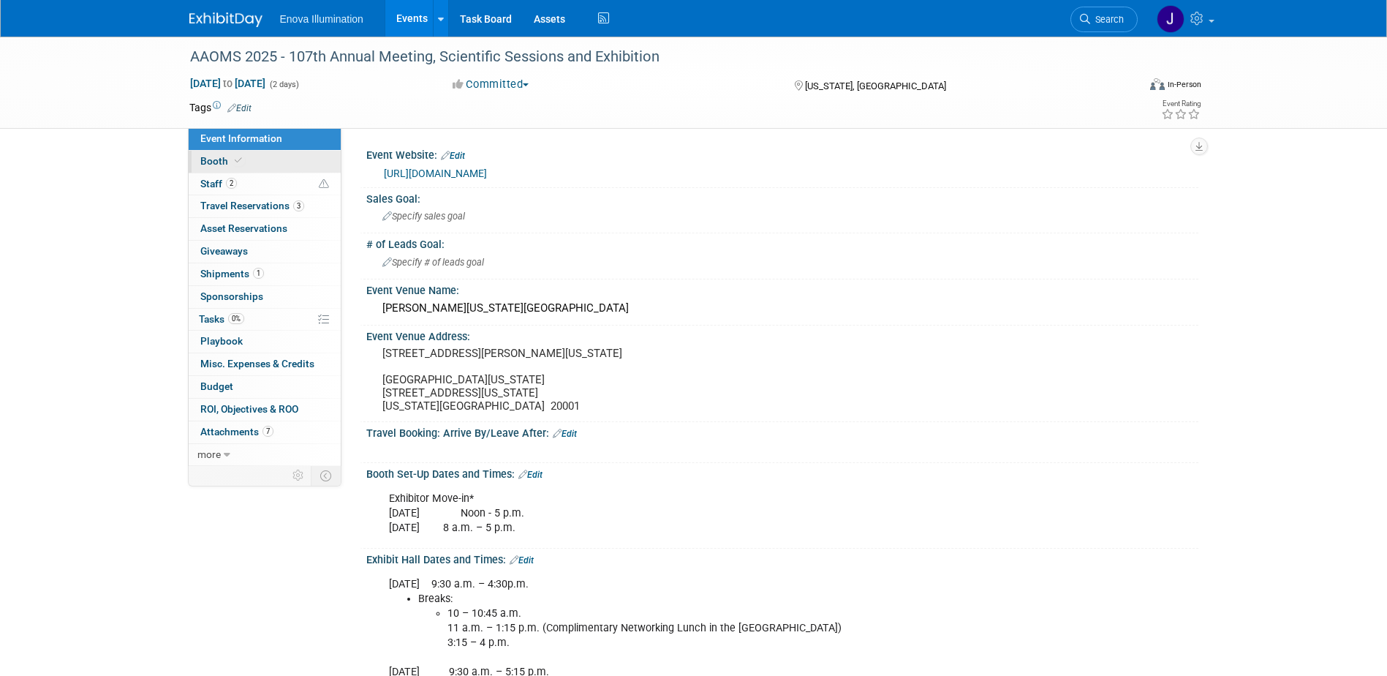
click at [242, 159] on span at bounding box center [238, 160] width 13 height 11
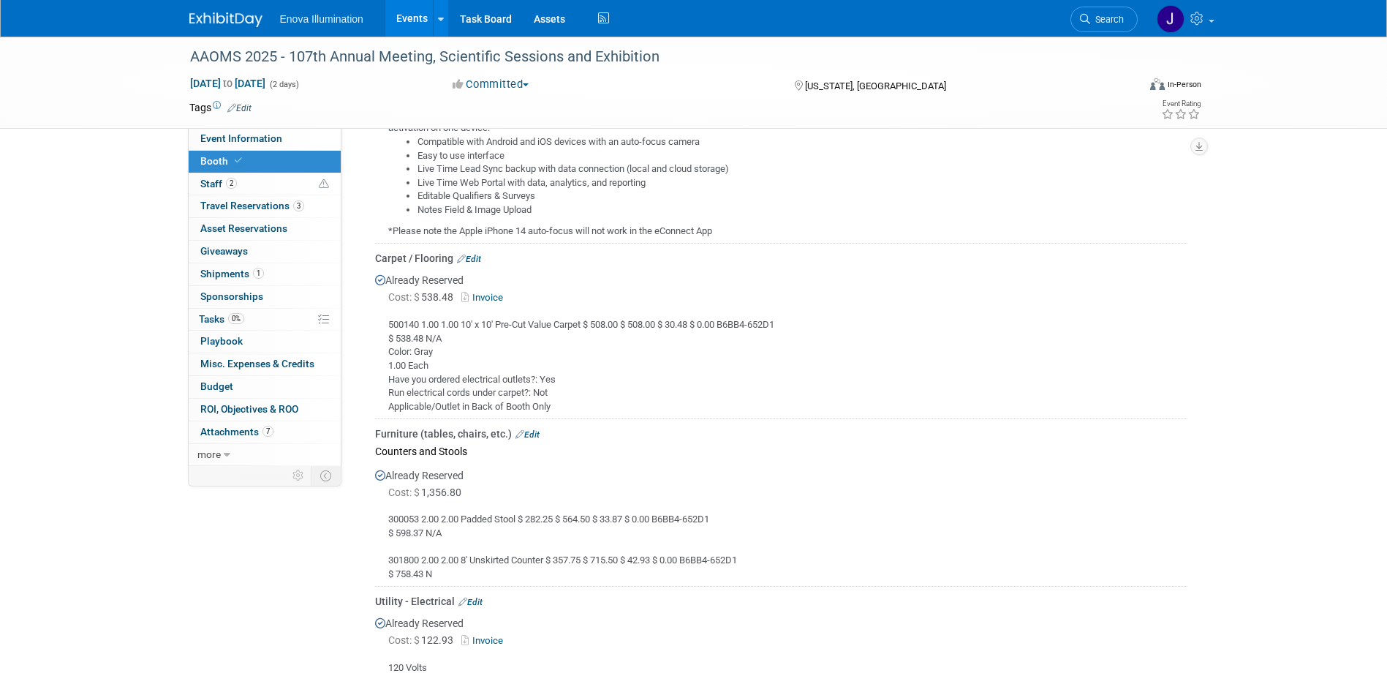
scroll to position [878, 0]
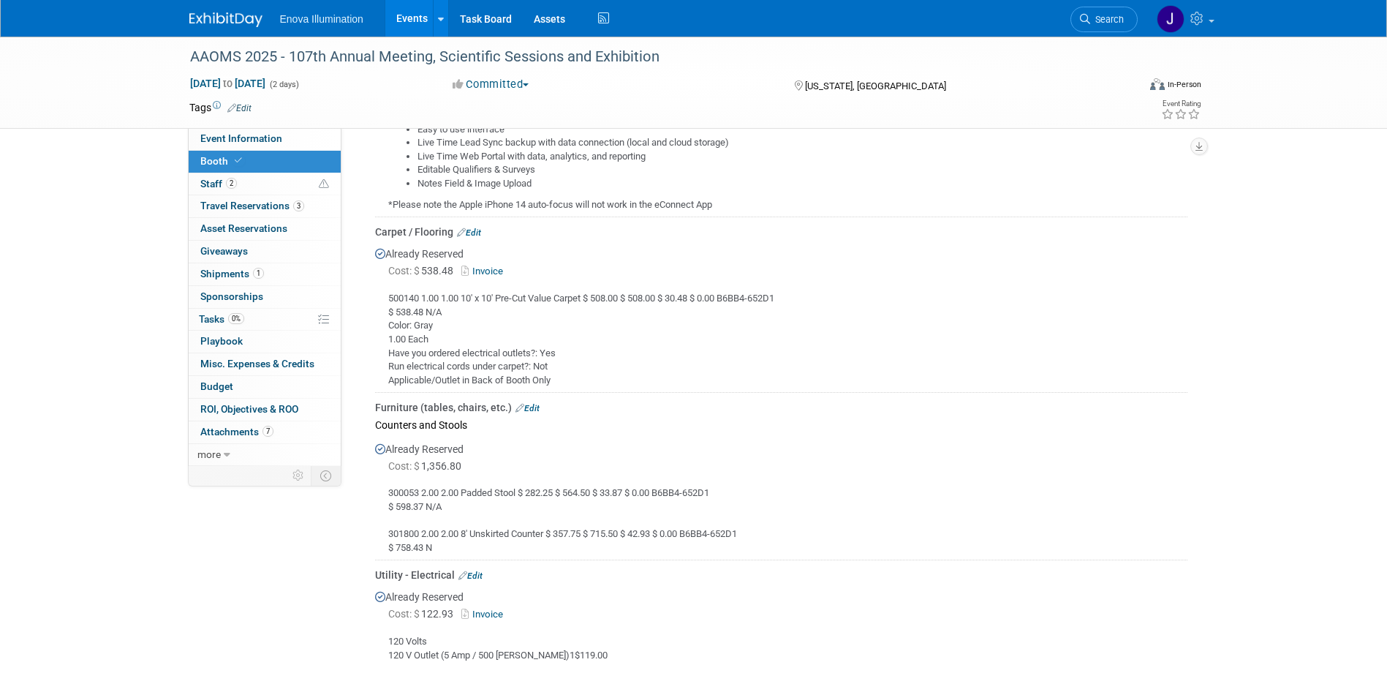
click at [222, 12] on link at bounding box center [234, 13] width 91 height 12
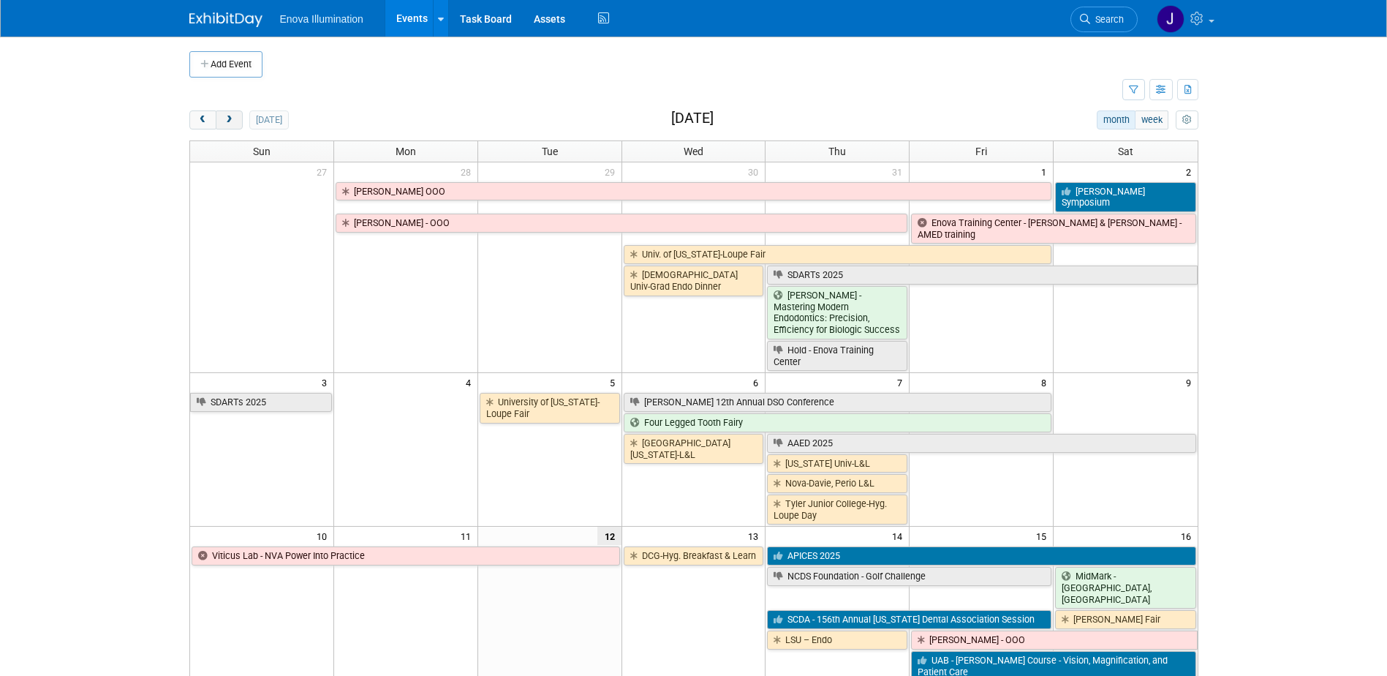
click at [237, 119] on button "next" at bounding box center [229, 119] width 27 height 19
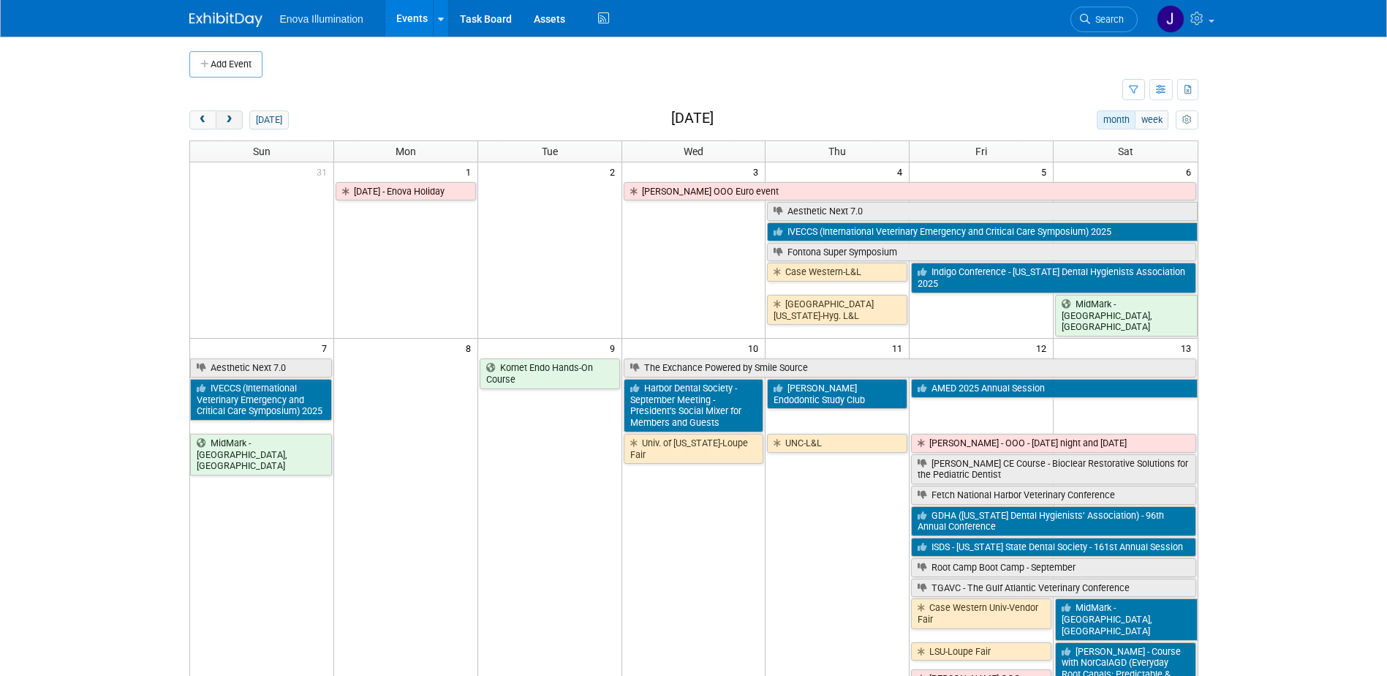
click at [236, 119] on button "next" at bounding box center [229, 119] width 27 height 19
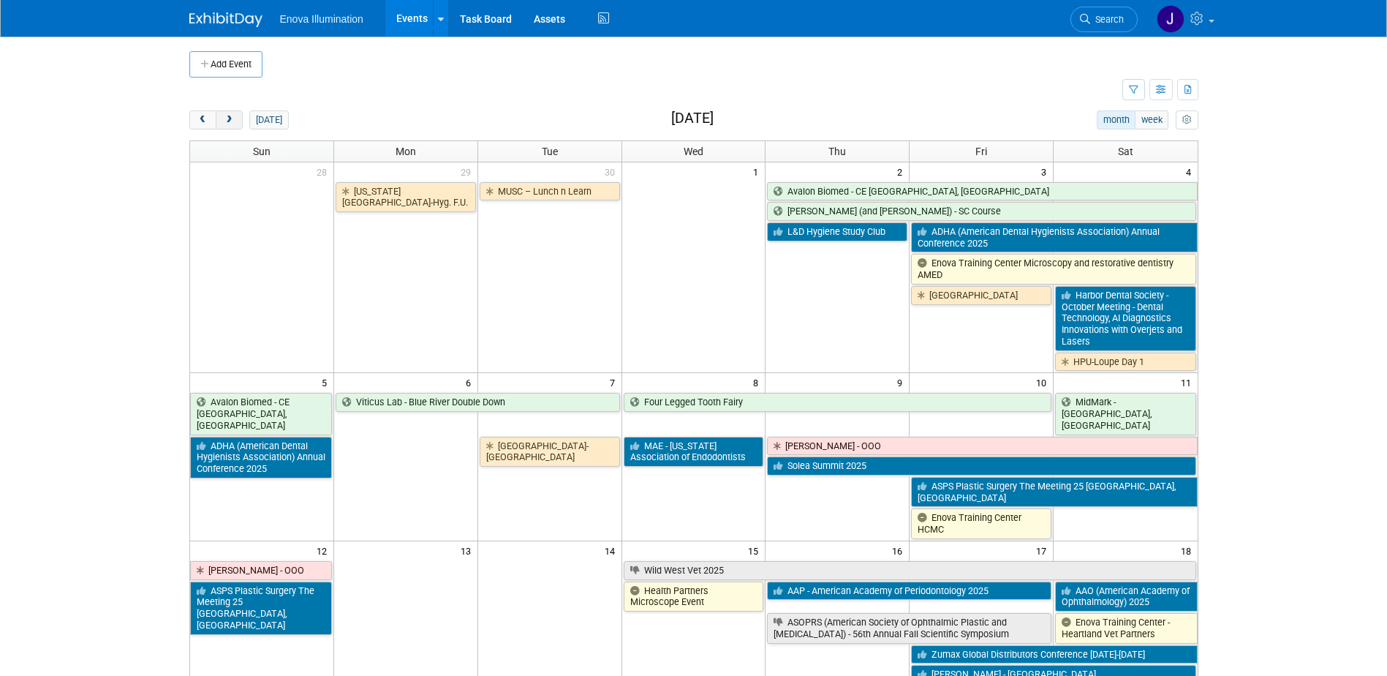
click at [236, 119] on button "next" at bounding box center [229, 119] width 27 height 19
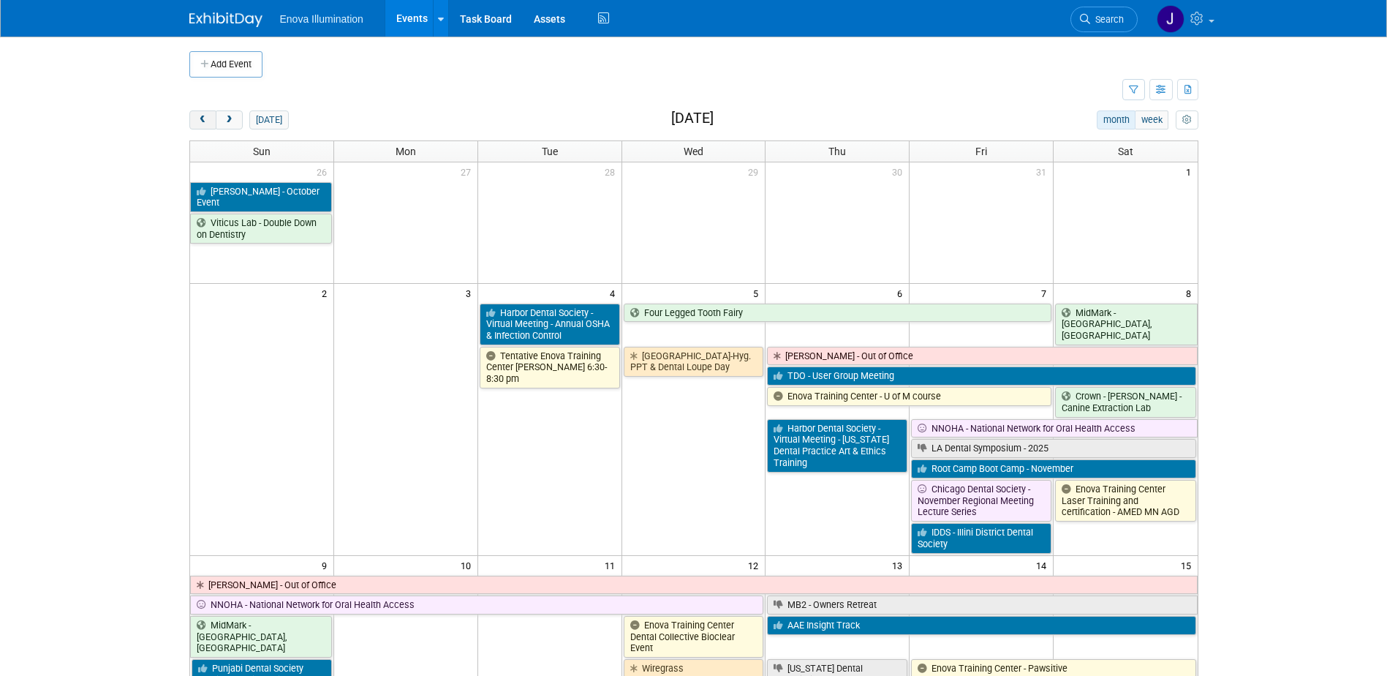
click at [209, 115] on button "prev" at bounding box center [202, 119] width 27 height 19
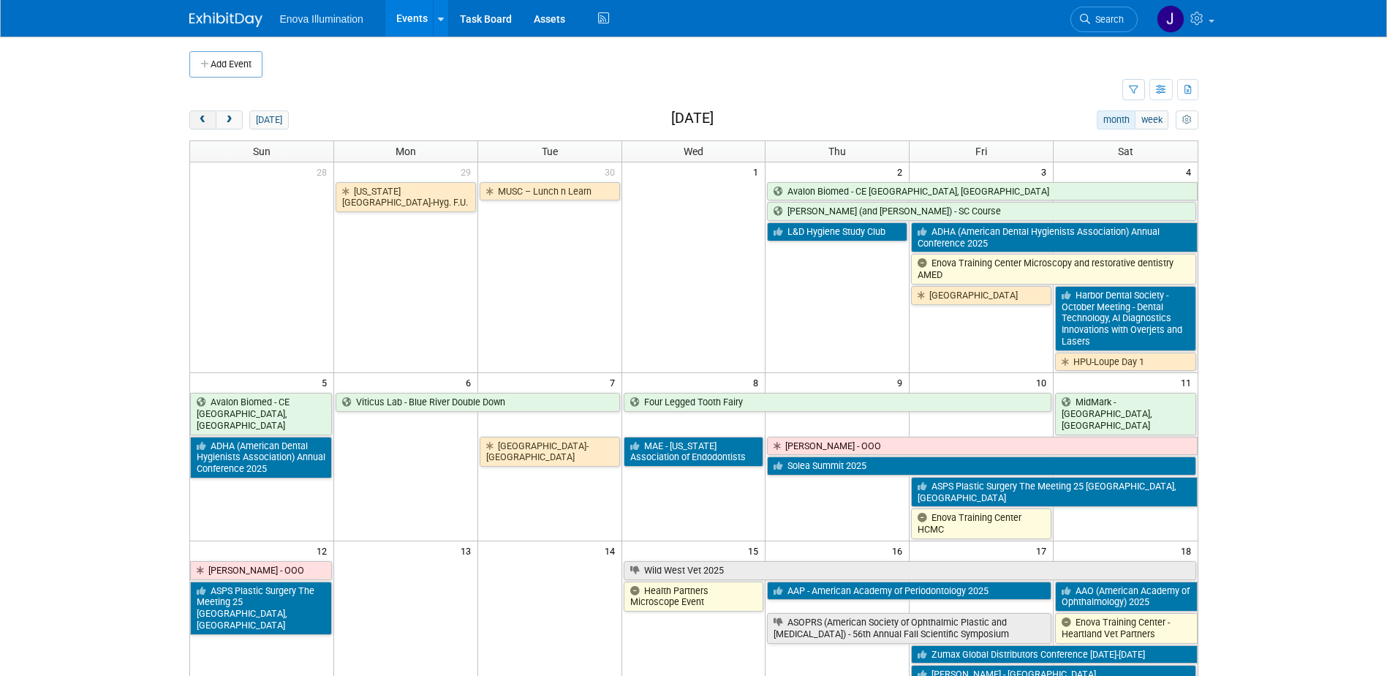
click at [209, 115] on button "prev" at bounding box center [202, 119] width 27 height 19
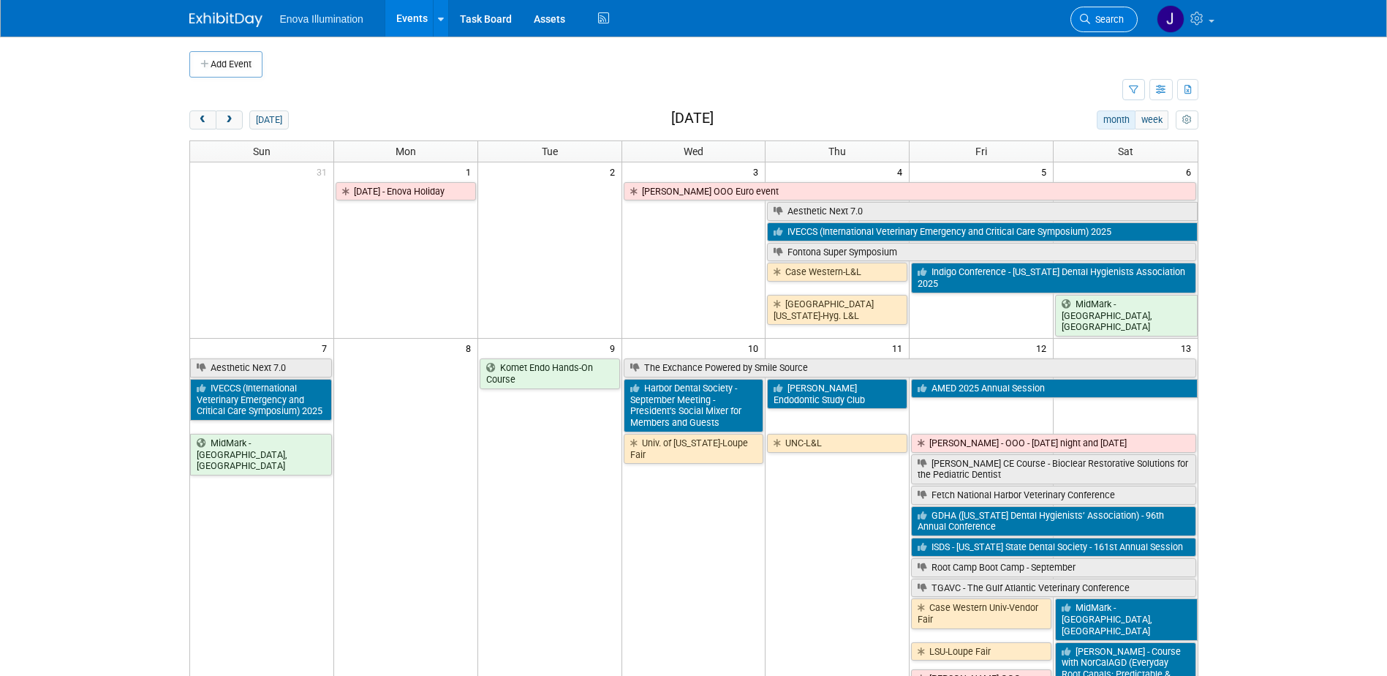
click at [1085, 20] on icon at bounding box center [1085, 19] width 10 height 10
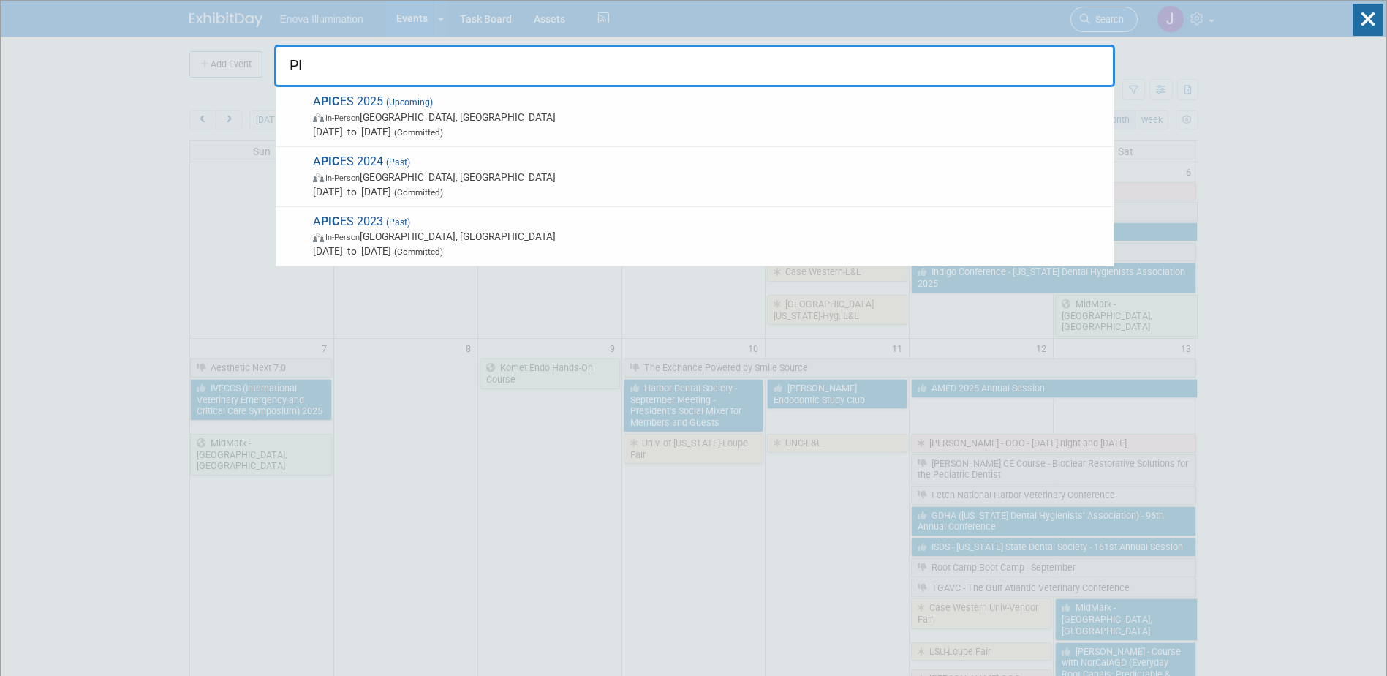
type input "P"
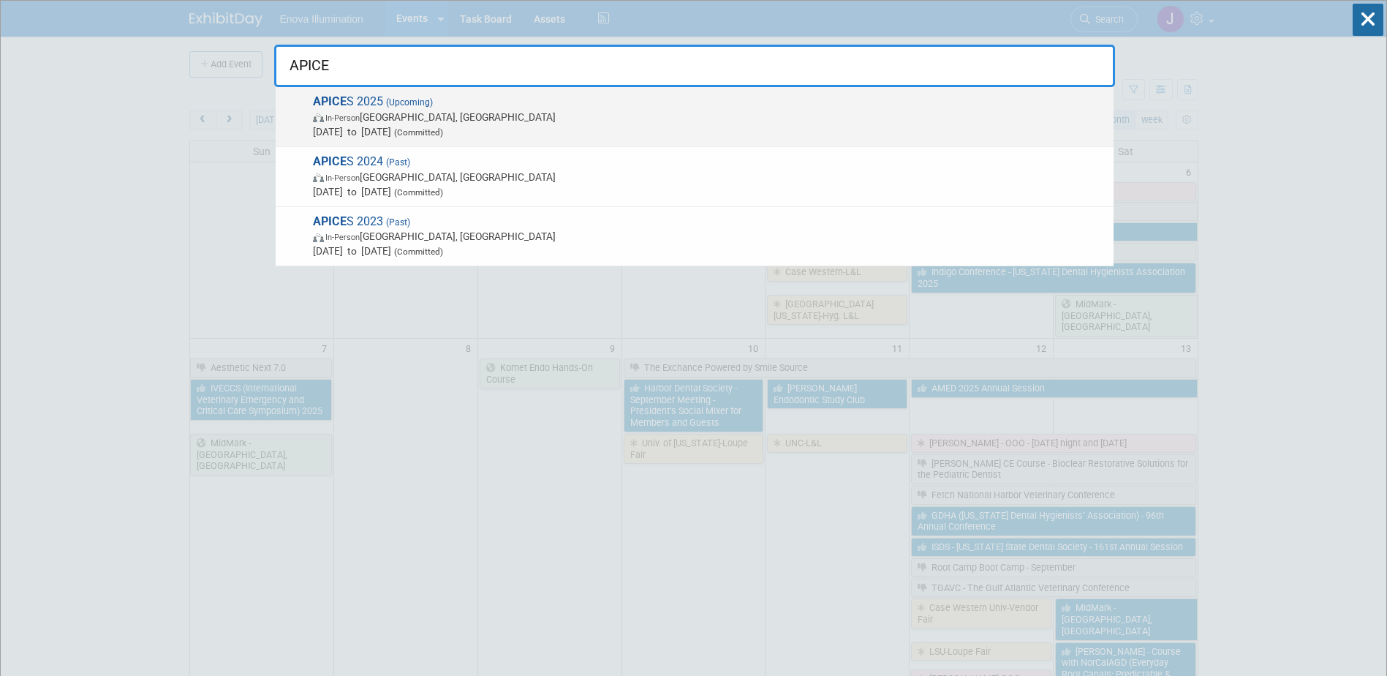
type input "APICE"
click at [371, 116] on span "In-Person [GEOGRAPHIC_DATA], [GEOGRAPHIC_DATA]" at bounding box center [710, 117] width 794 height 15
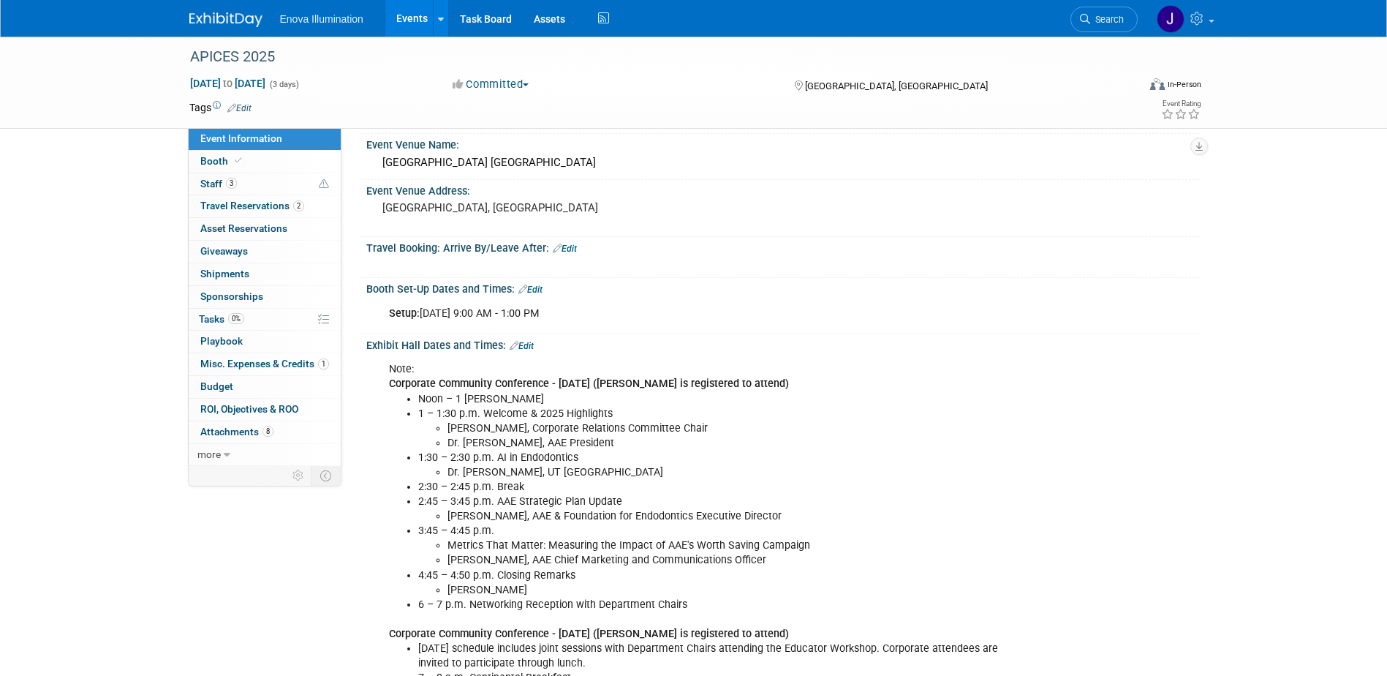
scroll to position [146, 0]
click at [208, 197] on link "2 Travel Reservations 2" at bounding box center [265, 206] width 152 height 22
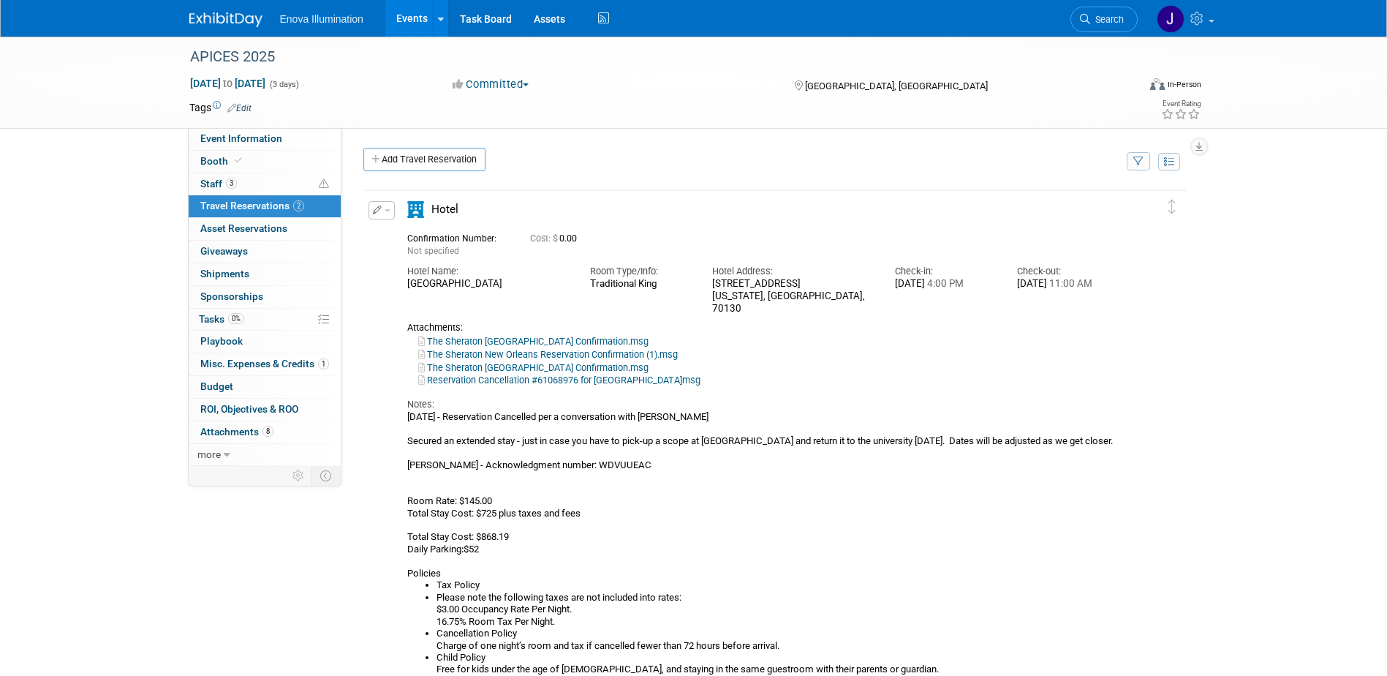
click at [385, 212] on span "button" at bounding box center [388, 210] width 6 height 3
click at [415, 238] on button "Edit Reservation" at bounding box center [431, 235] width 124 height 21
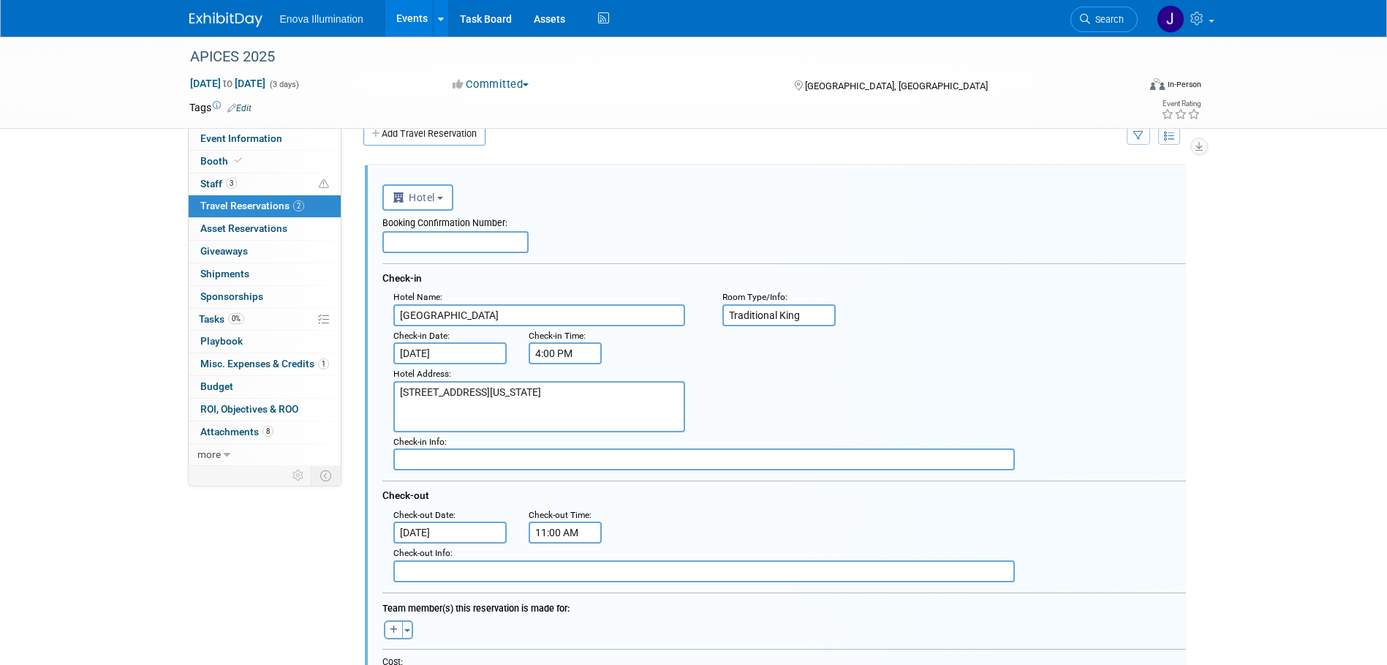
click at [434, 426] on textarea "500 Canal Street, New Orleans Louisiana, USA, 70130" at bounding box center [539, 406] width 292 height 51
click at [502, 413] on textarea "500 Canal Street, New Orleans Louisiana, USA, 70130" at bounding box center [539, 406] width 292 height 51
paste textarea "(504) 525-2500"
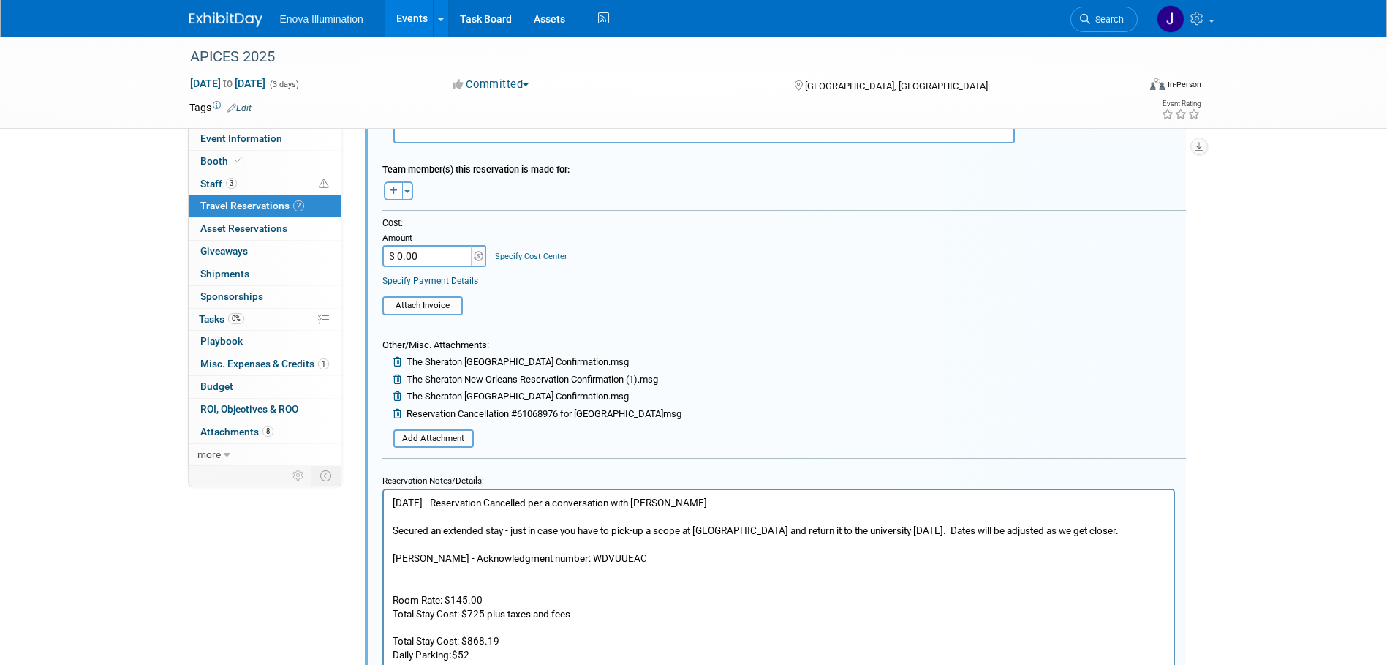
scroll to position [71, 0]
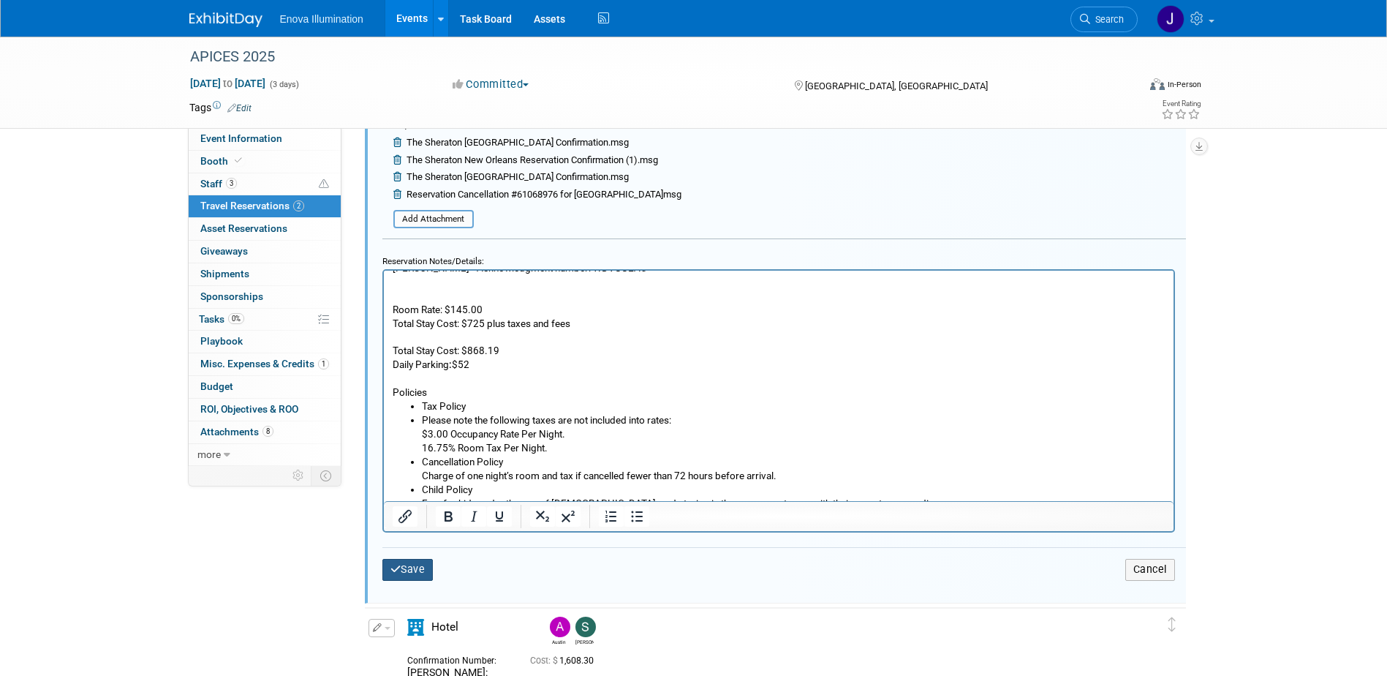
type textarea "500 Canal Street, New Orleans Louisiana, USA, 70130 (504) 525-2500"
click at [410, 570] on button "Save" at bounding box center [408, 569] width 51 height 21
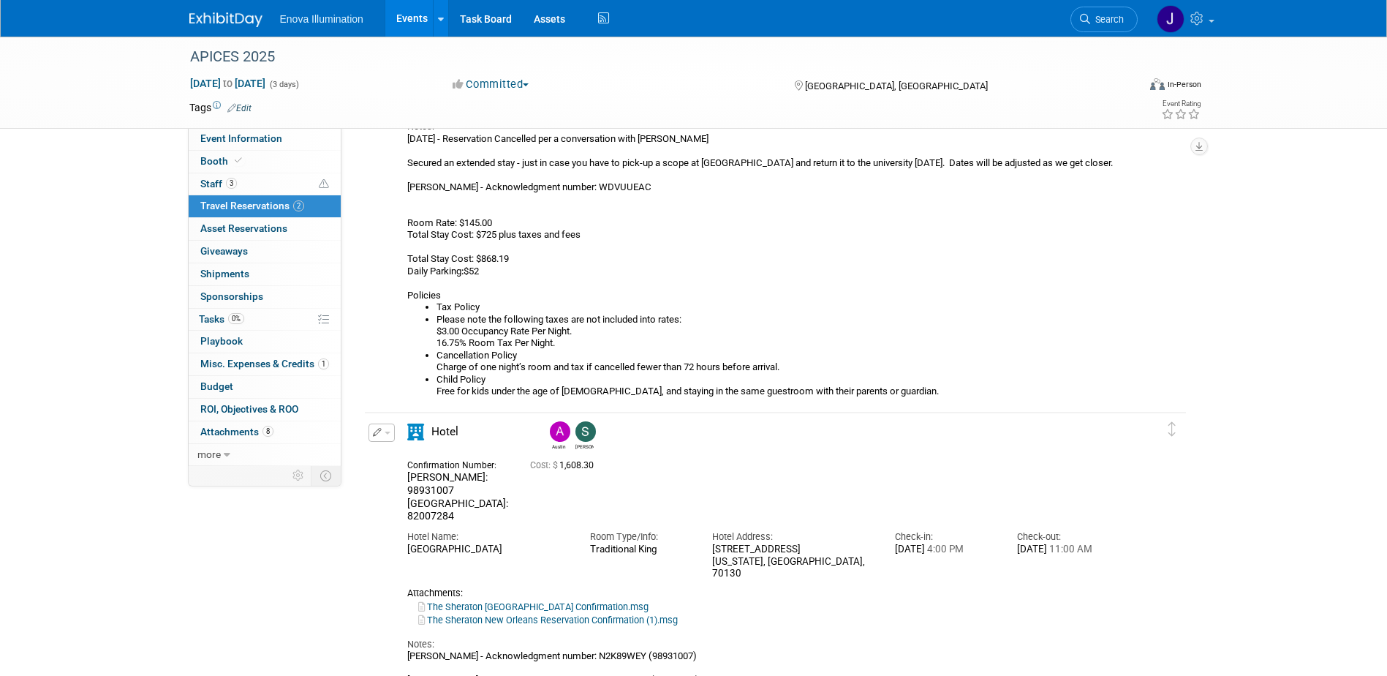
scroll to position [366, 0]
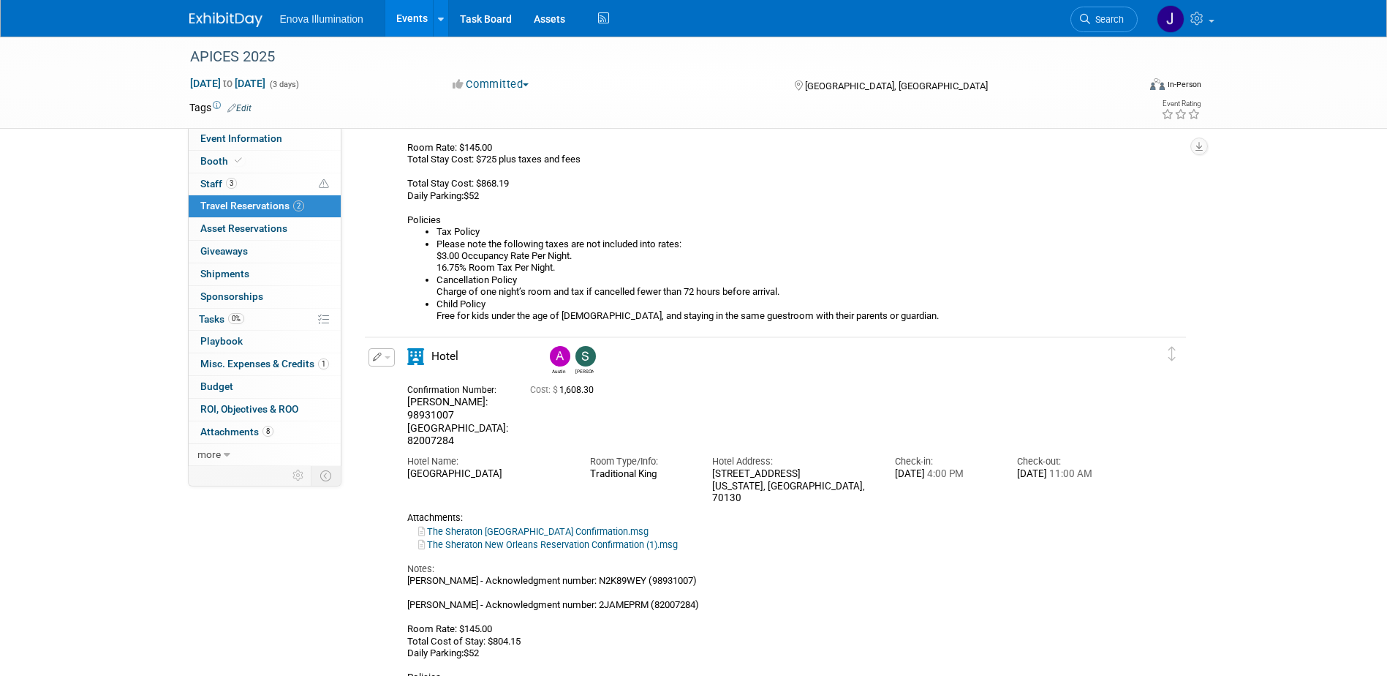
click at [390, 362] on button "button" at bounding box center [382, 357] width 26 height 18
click at [397, 377] on button "Edit Reservation" at bounding box center [431, 382] width 124 height 21
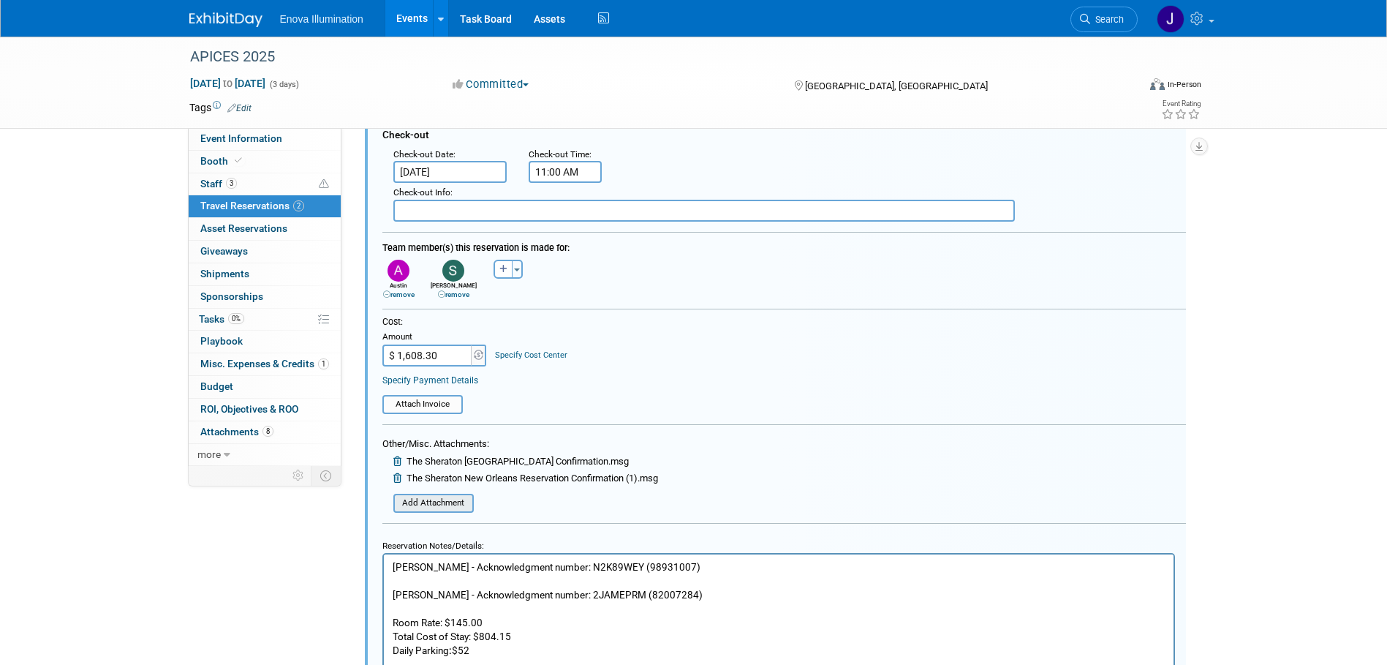
scroll to position [685, 0]
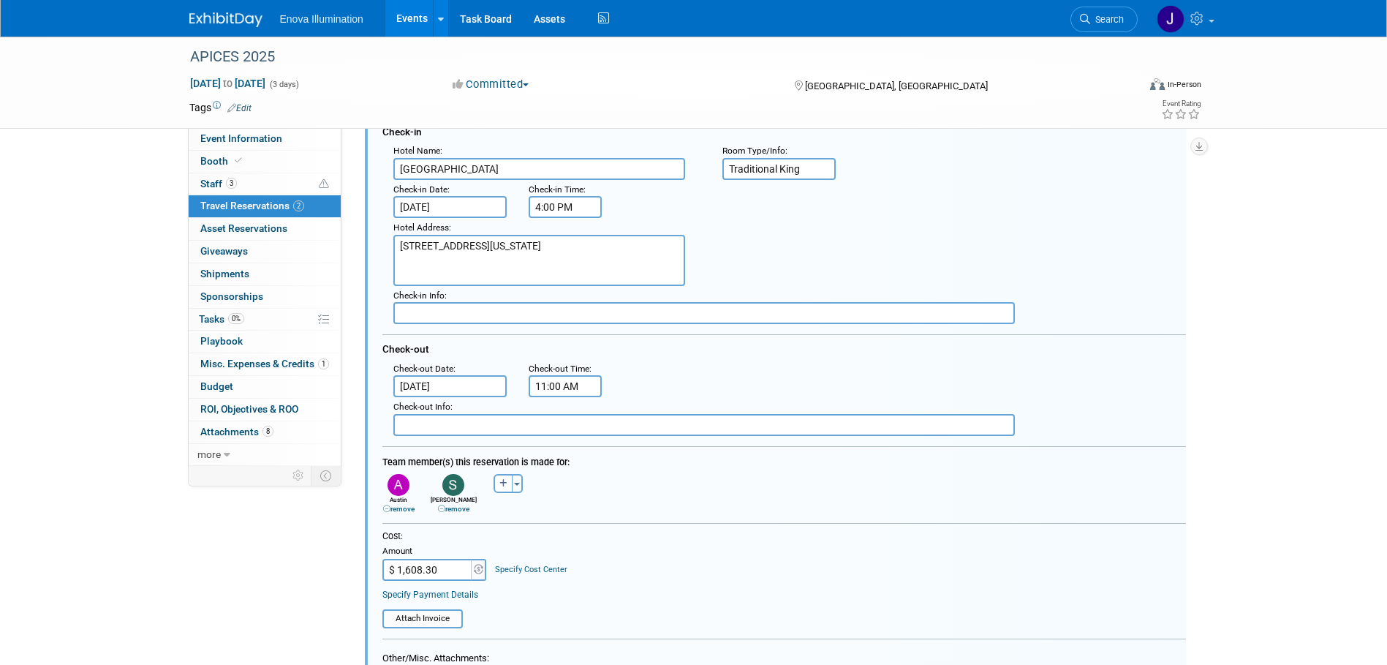
drag, startPoint x: 410, startPoint y: 276, endPoint x: 519, endPoint y: 257, distance: 110.6
click at [519, 257] on textarea "500 Canal Street, New Orleans Louisiana, USA, 70130" at bounding box center [539, 260] width 292 height 51
paste textarea "(504) 525-2500"
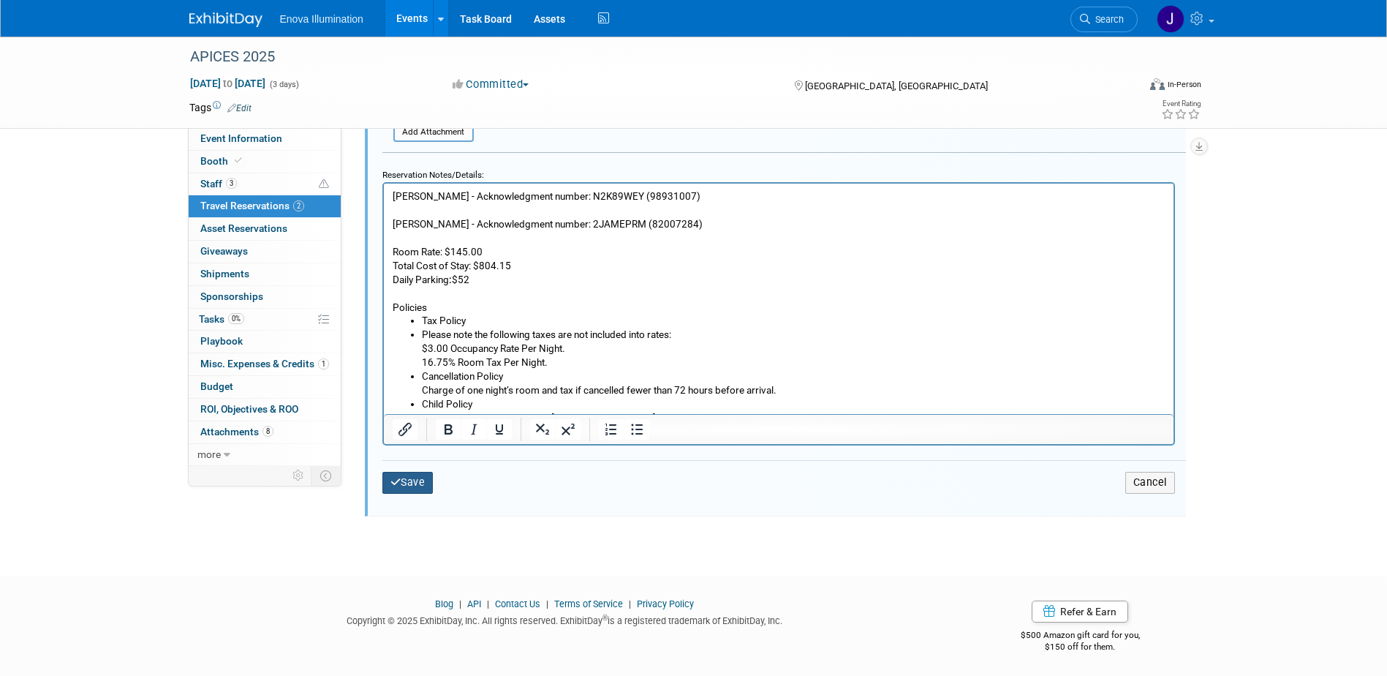
type textarea "500 Canal Street, New Orleans Louisiana, USA, 70130 (504) 525-2500"
click at [407, 482] on button "Save" at bounding box center [408, 482] width 51 height 21
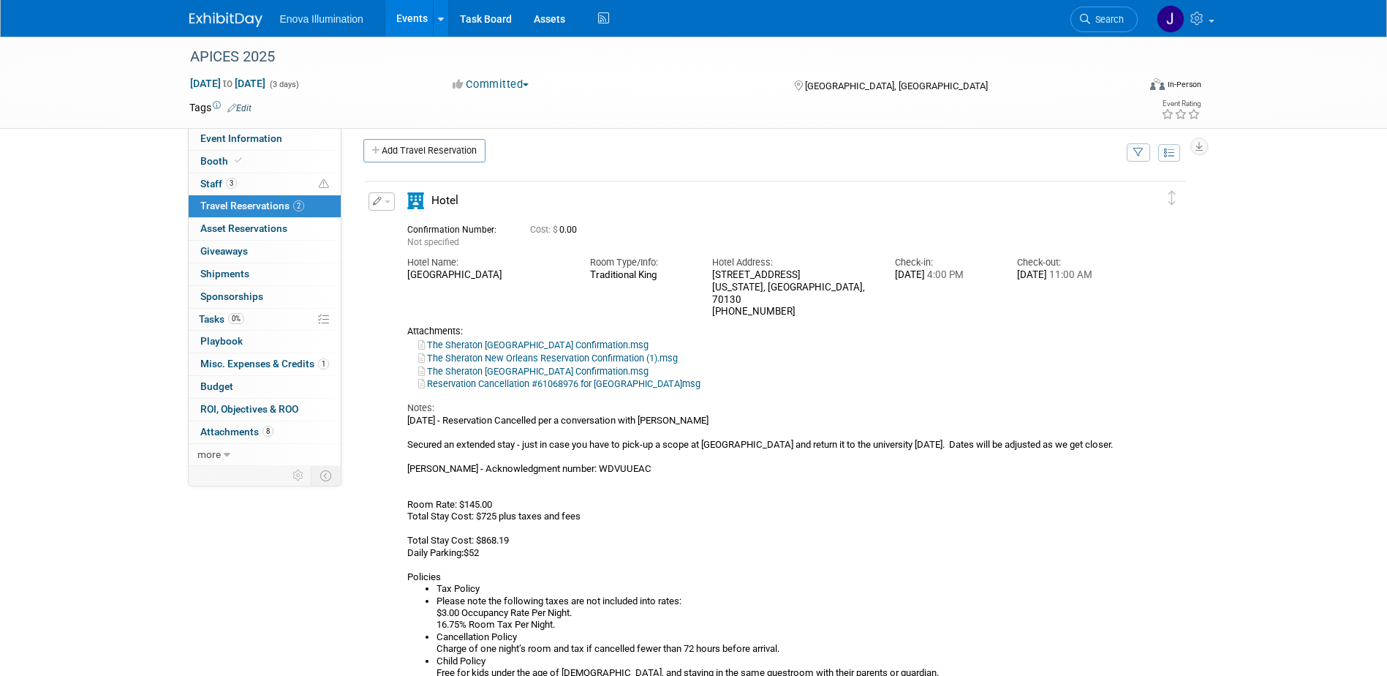
scroll to position [0, 0]
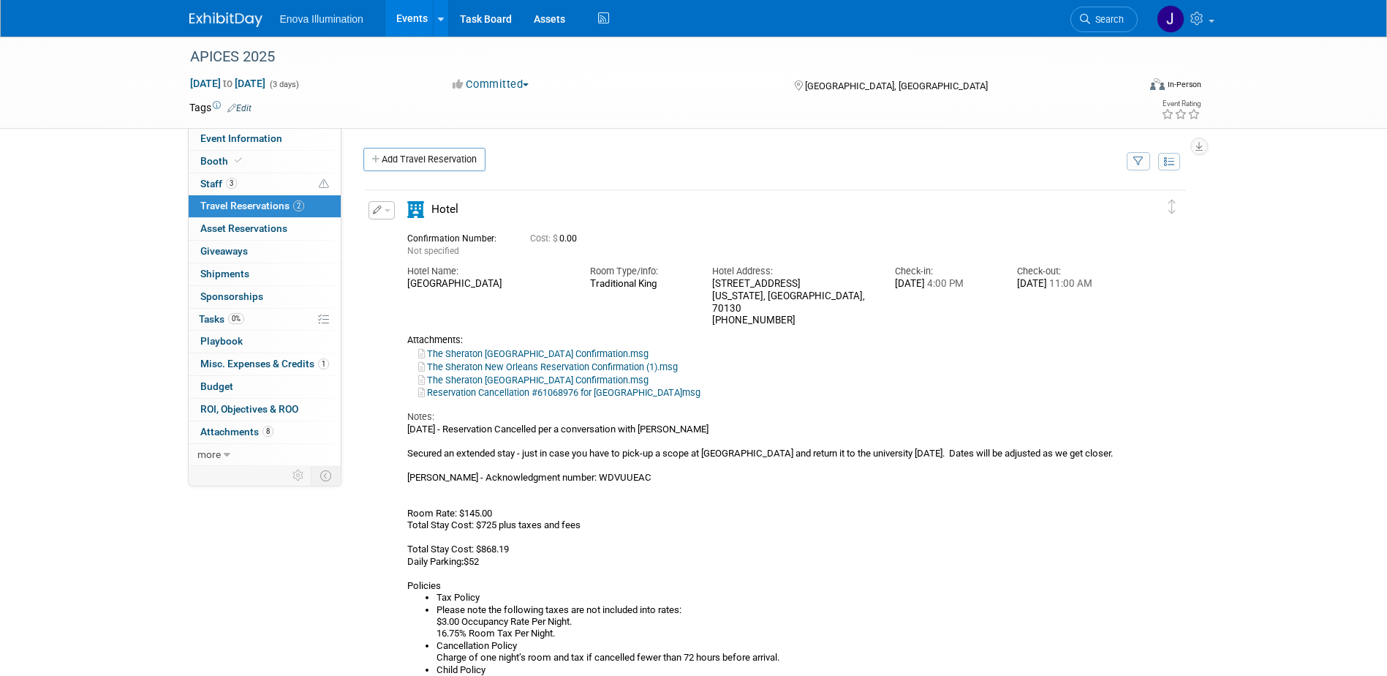
click at [243, 124] on div "APICES 2025 Aug 14, 2025 to Aug 16, 2025 (3 days) Aug 14, 2025 to Aug 16, 2025 …" at bounding box center [693, 82] width 1031 height 91
click at [241, 142] on span "Event Information" at bounding box center [241, 138] width 82 height 12
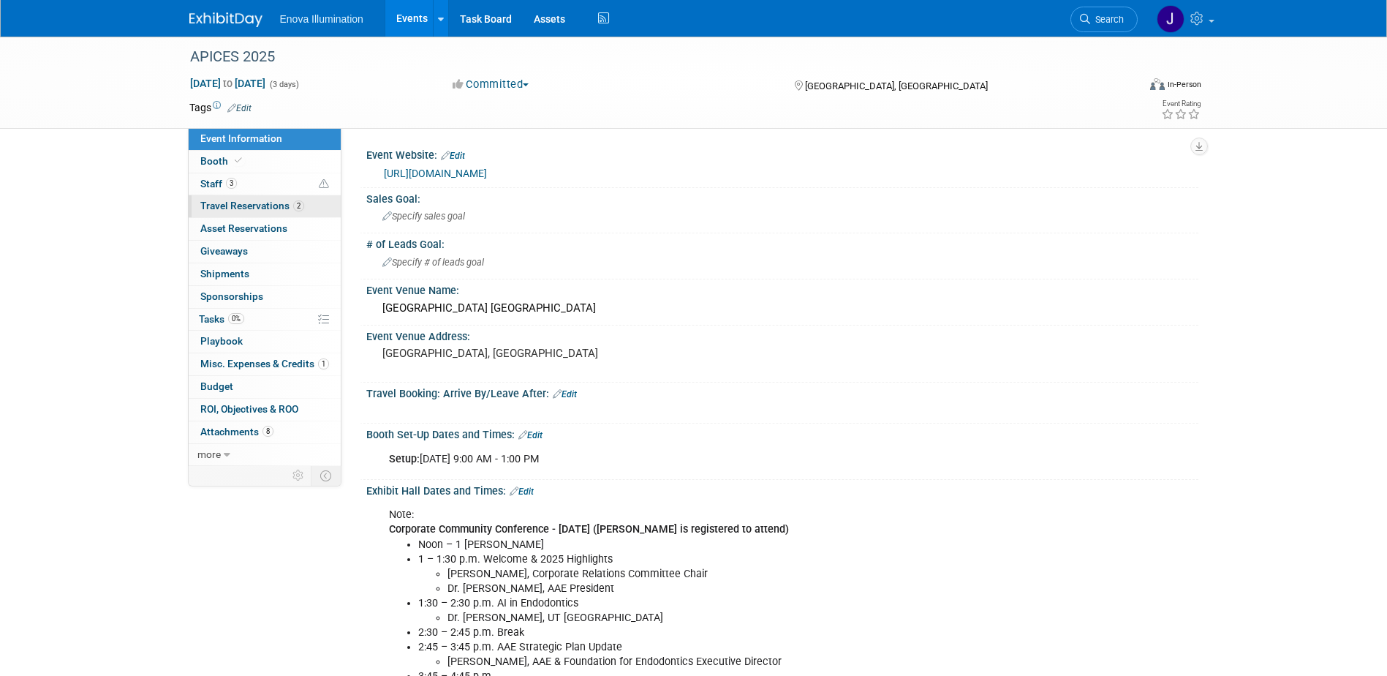
click at [262, 207] on span "Travel Reservations 2" at bounding box center [252, 206] width 104 height 12
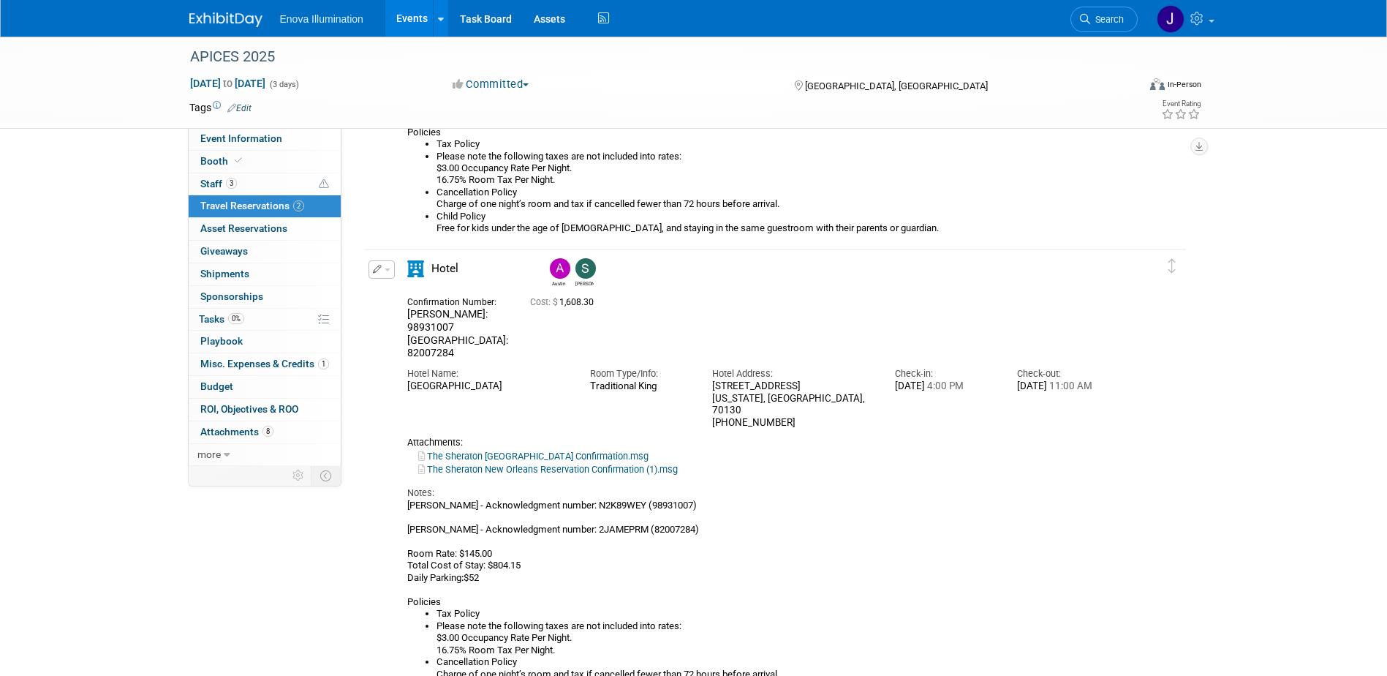
scroll to position [512, 0]
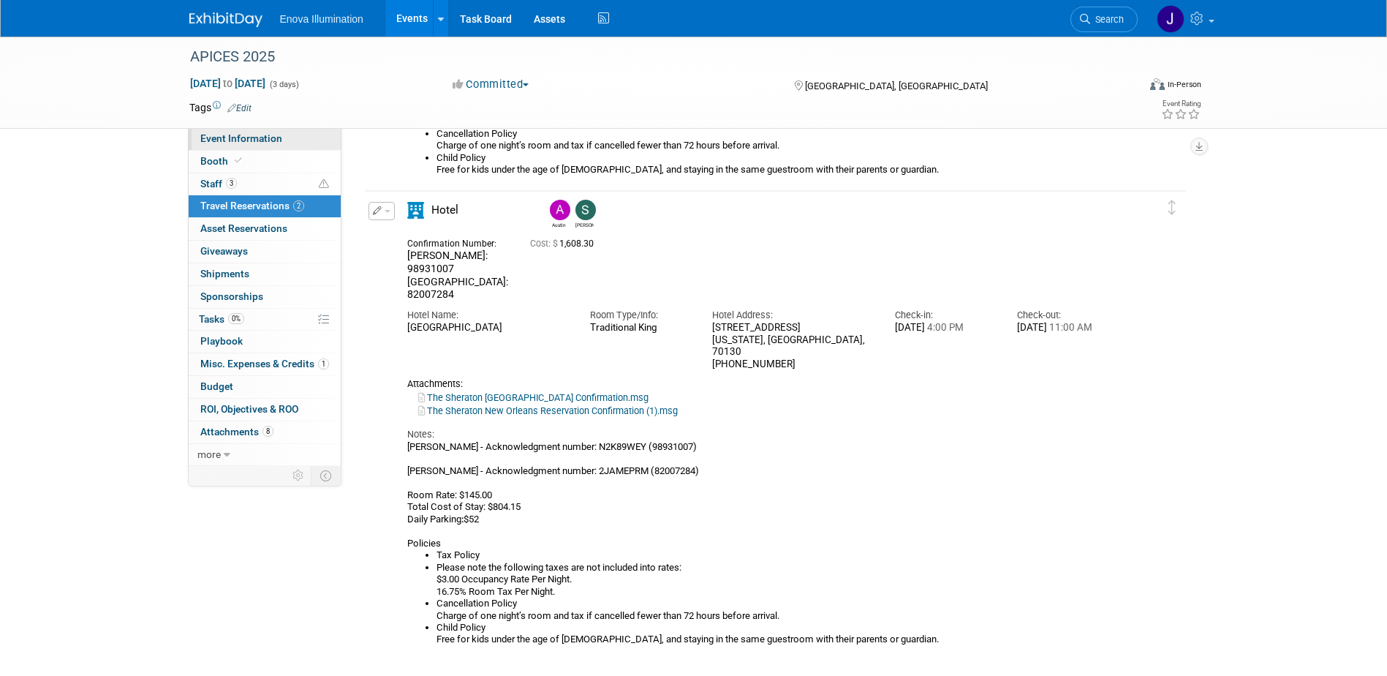
click at [263, 135] on span "Event Information" at bounding box center [241, 138] width 82 height 12
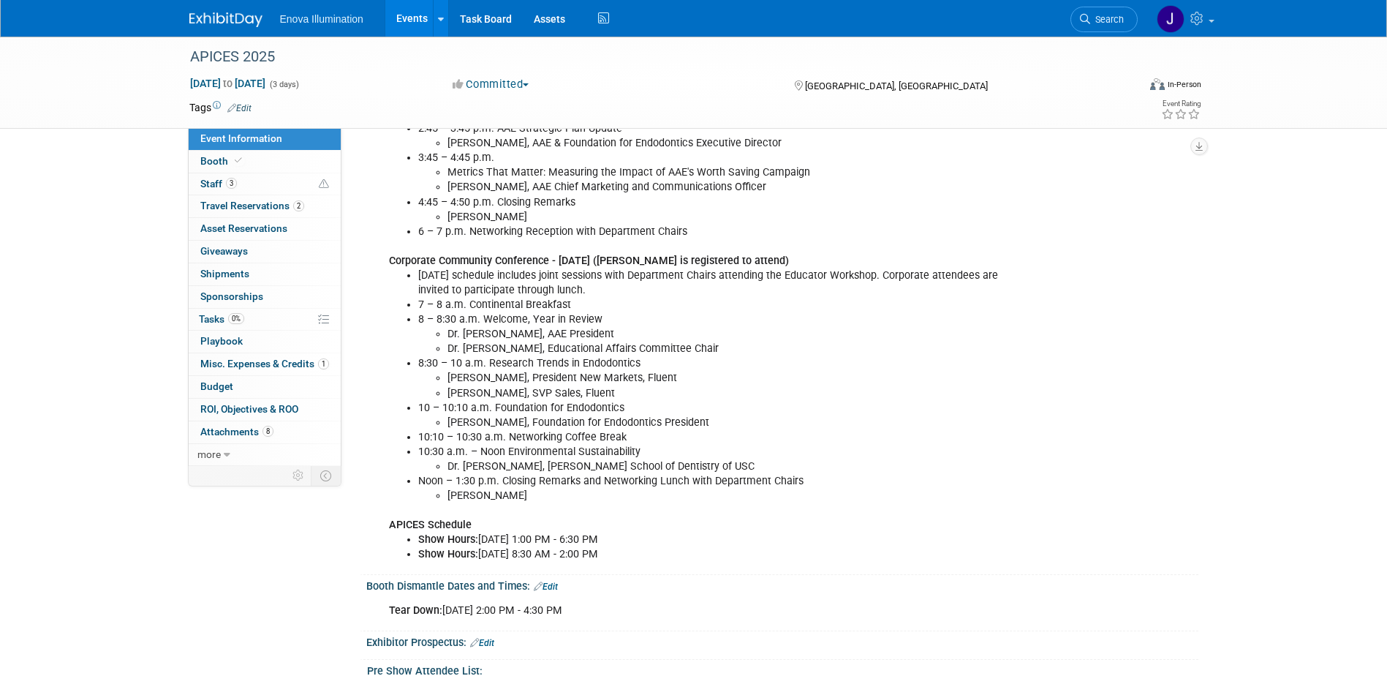
scroll to position [366, 0]
